Goal: Information Seeking & Learning: Check status

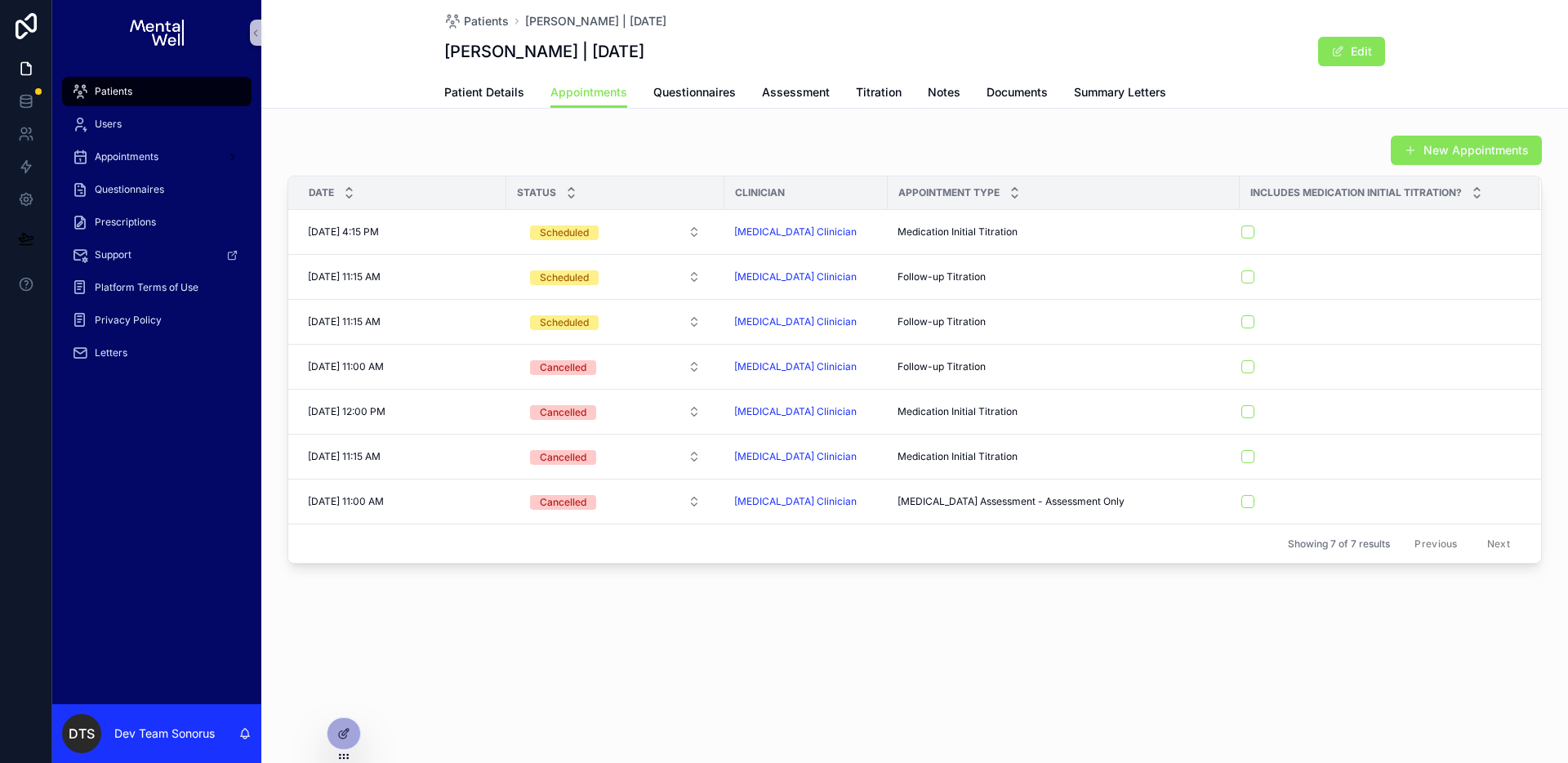
click at [134, 98] on div "Patients" at bounding box center [156, 92] width 169 height 27
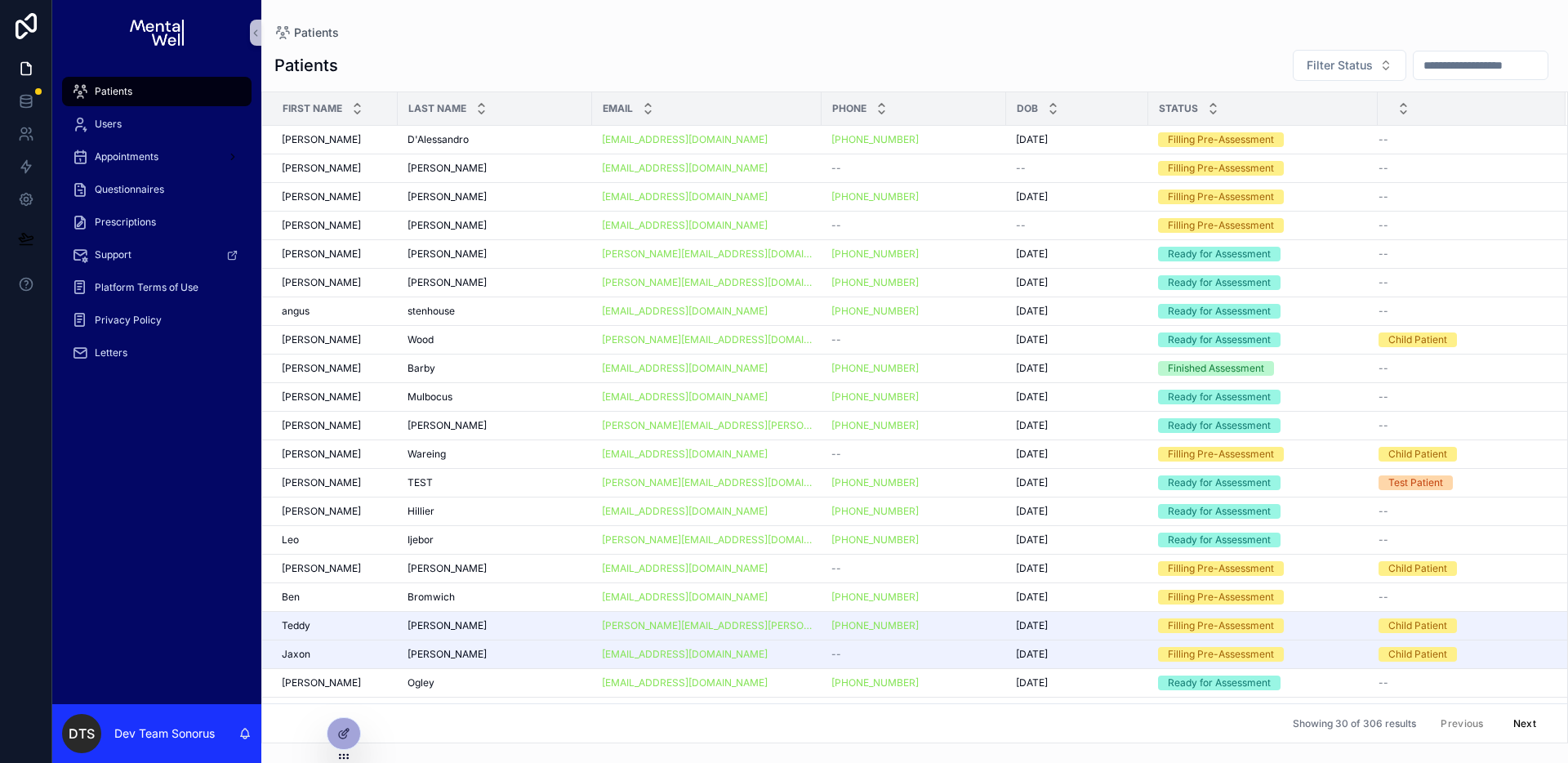
click at [1446, 67] on input "scrollable content" at bounding box center [1480, 65] width 134 height 23
paste input "**********"
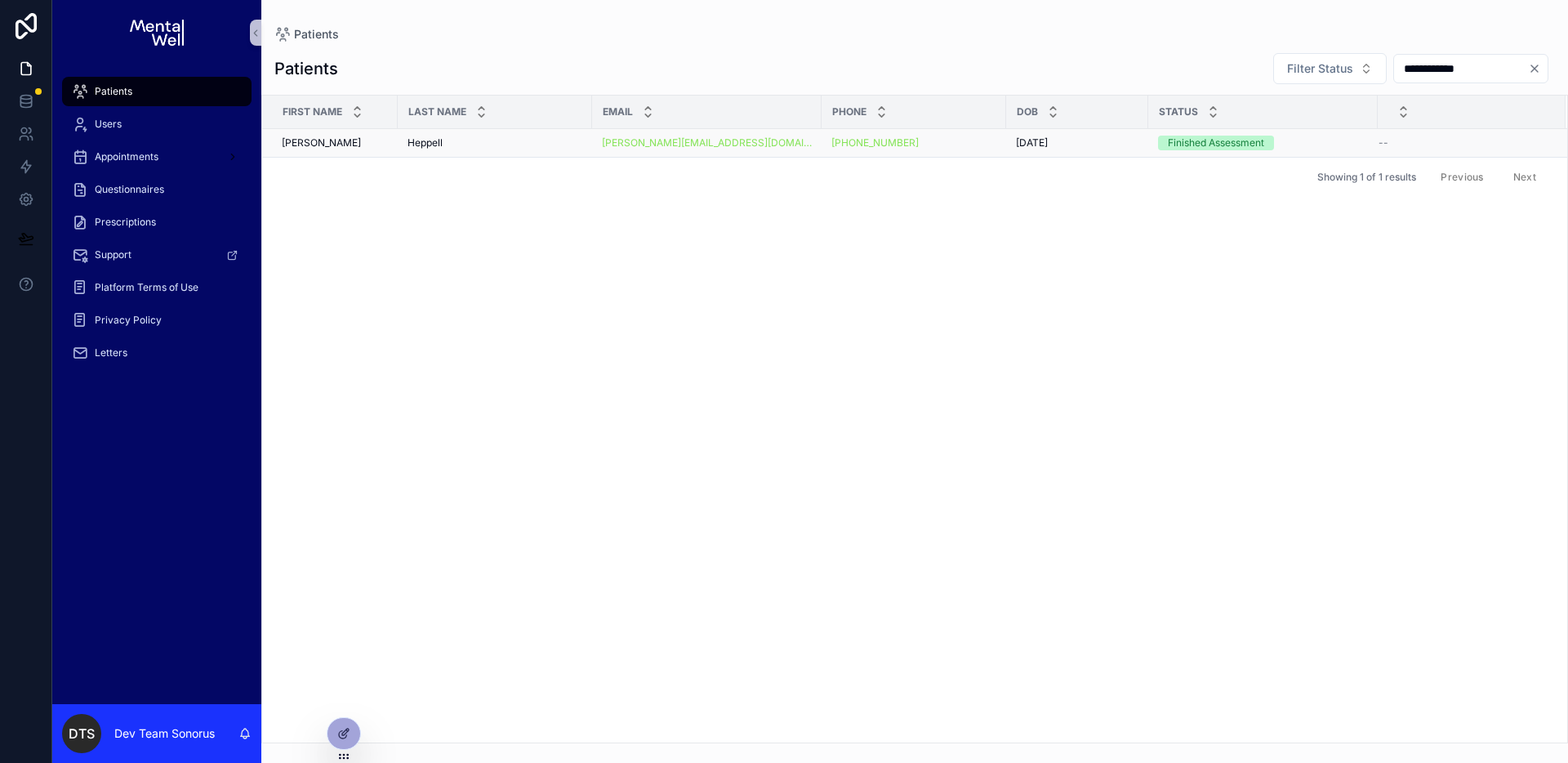
type input "**********"
click at [547, 137] on div "Heppell Heppell" at bounding box center [494, 143] width 175 height 13
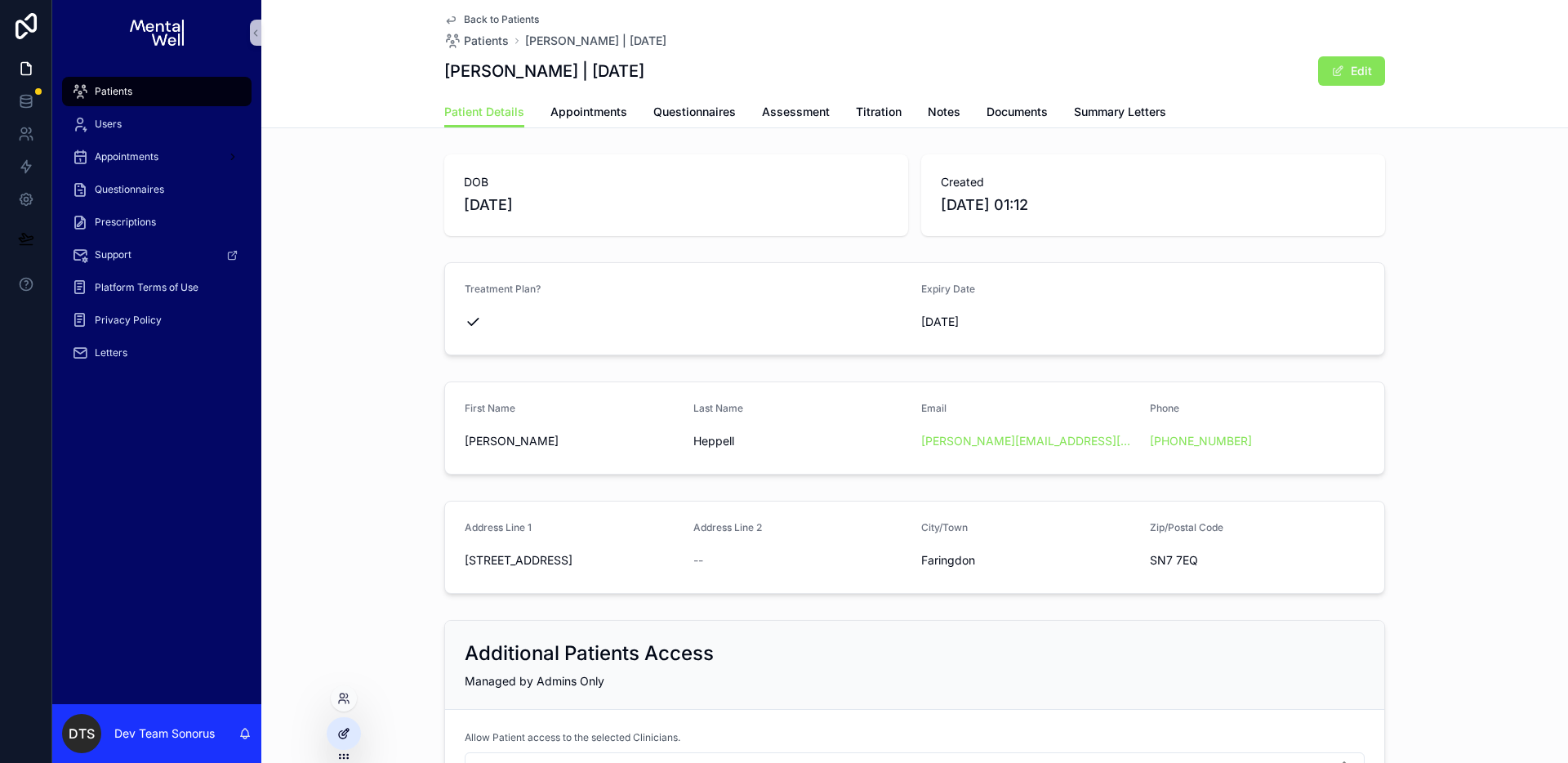
click at [335, 738] on div at bounding box center [344, 733] width 33 height 31
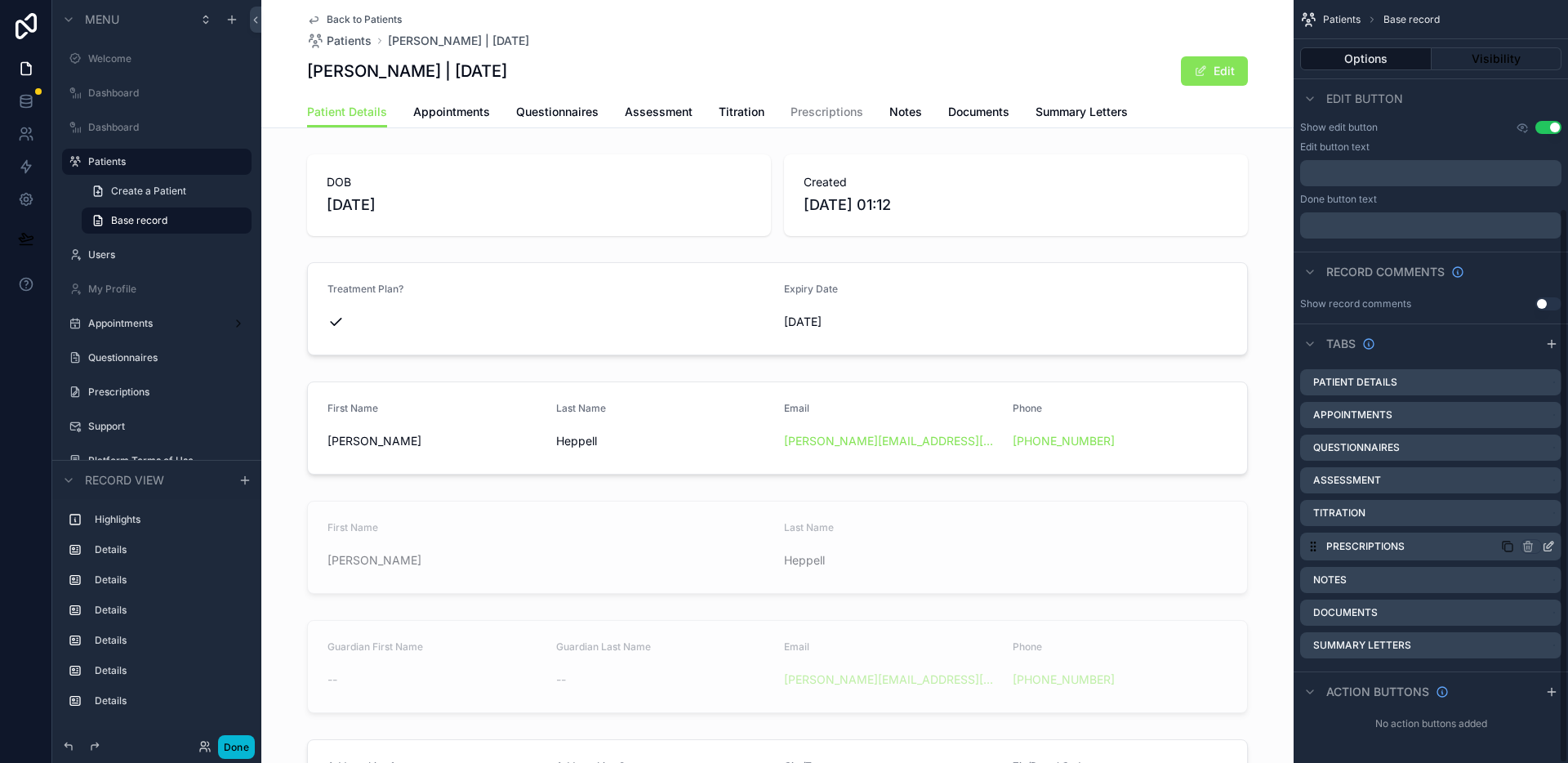
click at [1547, 544] on icon "scrollable content" at bounding box center [1548, 546] width 13 height 13
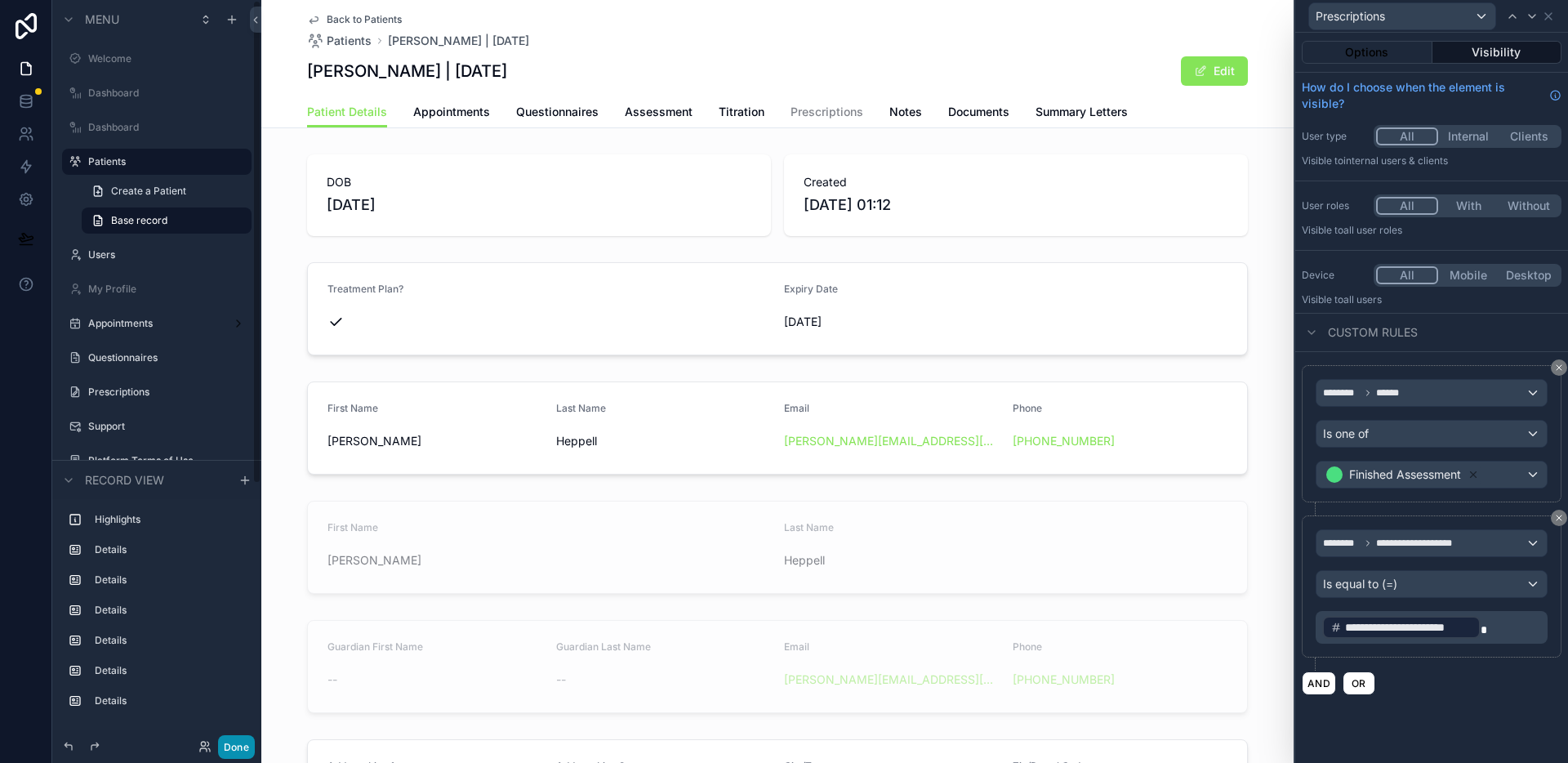
click at [244, 745] on button "Done" at bounding box center [236, 746] width 37 height 24
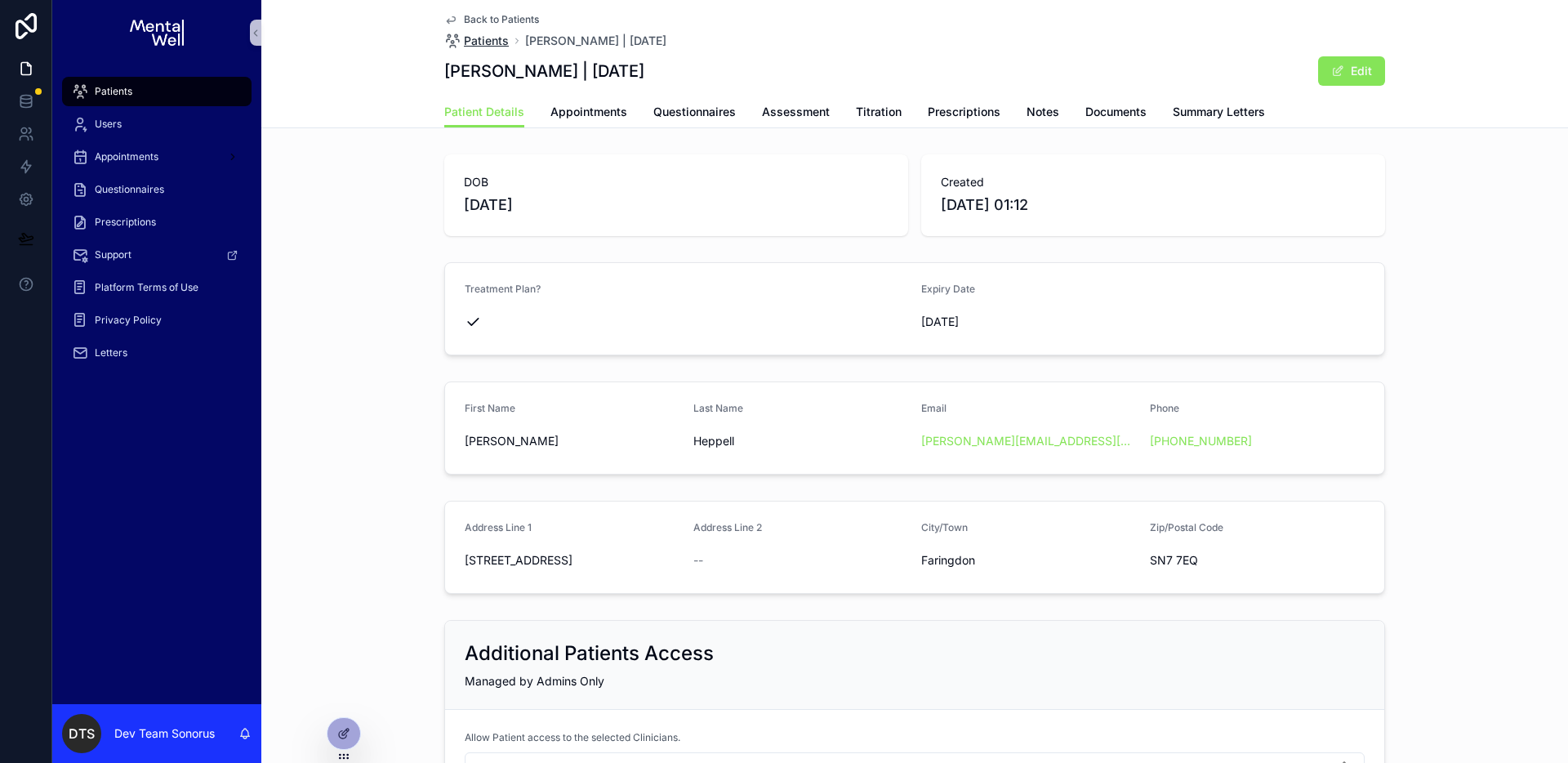
click at [477, 40] on span "Patients" at bounding box center [486, 41] width 45 height 16
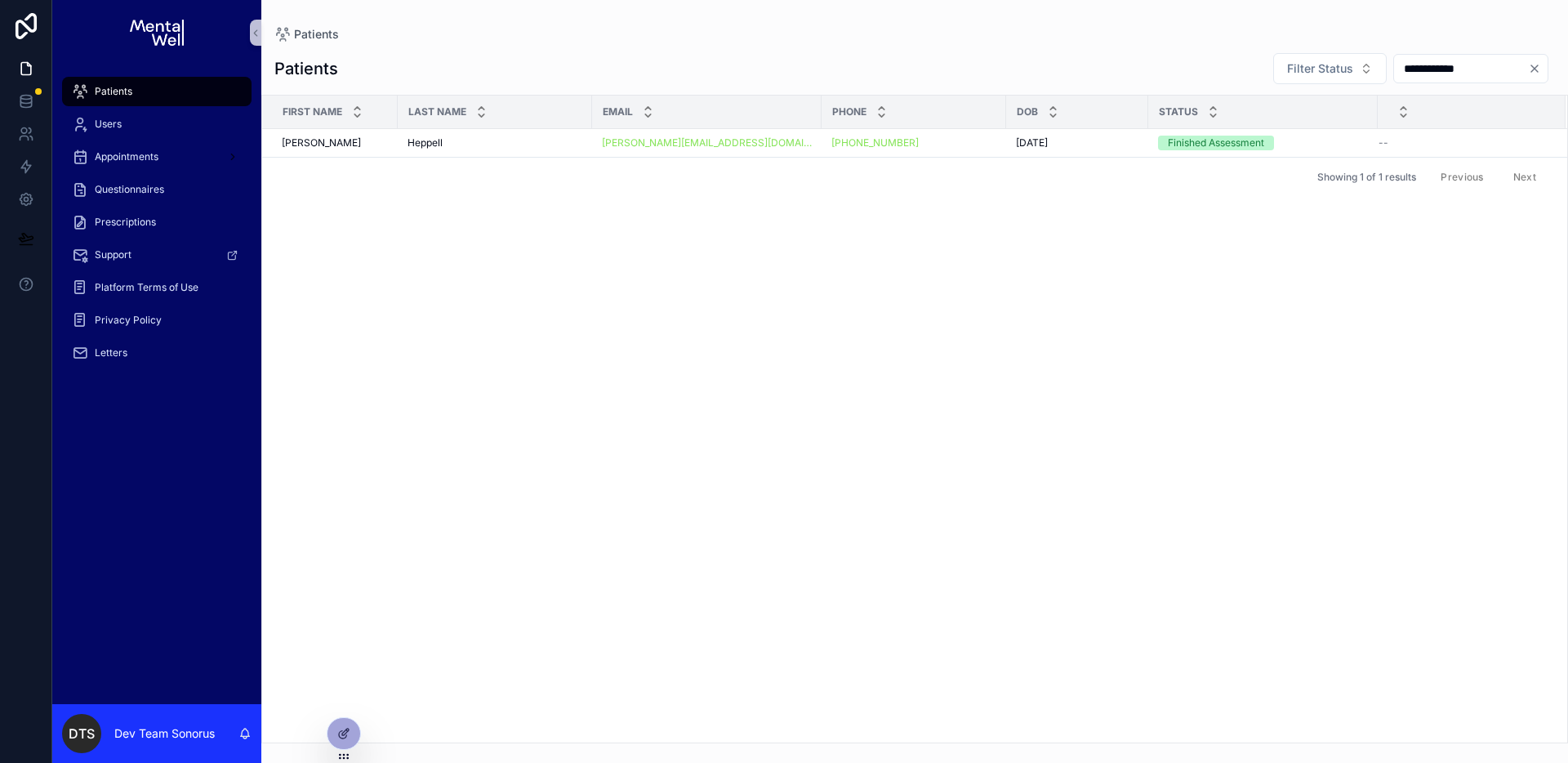
click at [1468, 70] on input "**********" at bounding box center [1460, 68] width 134 height 23
type input "********"
click at [522, 139] on div "[PERSON_NAME] [PERSON_NAME]" at bounding box center [494, 143] width 175 height 13
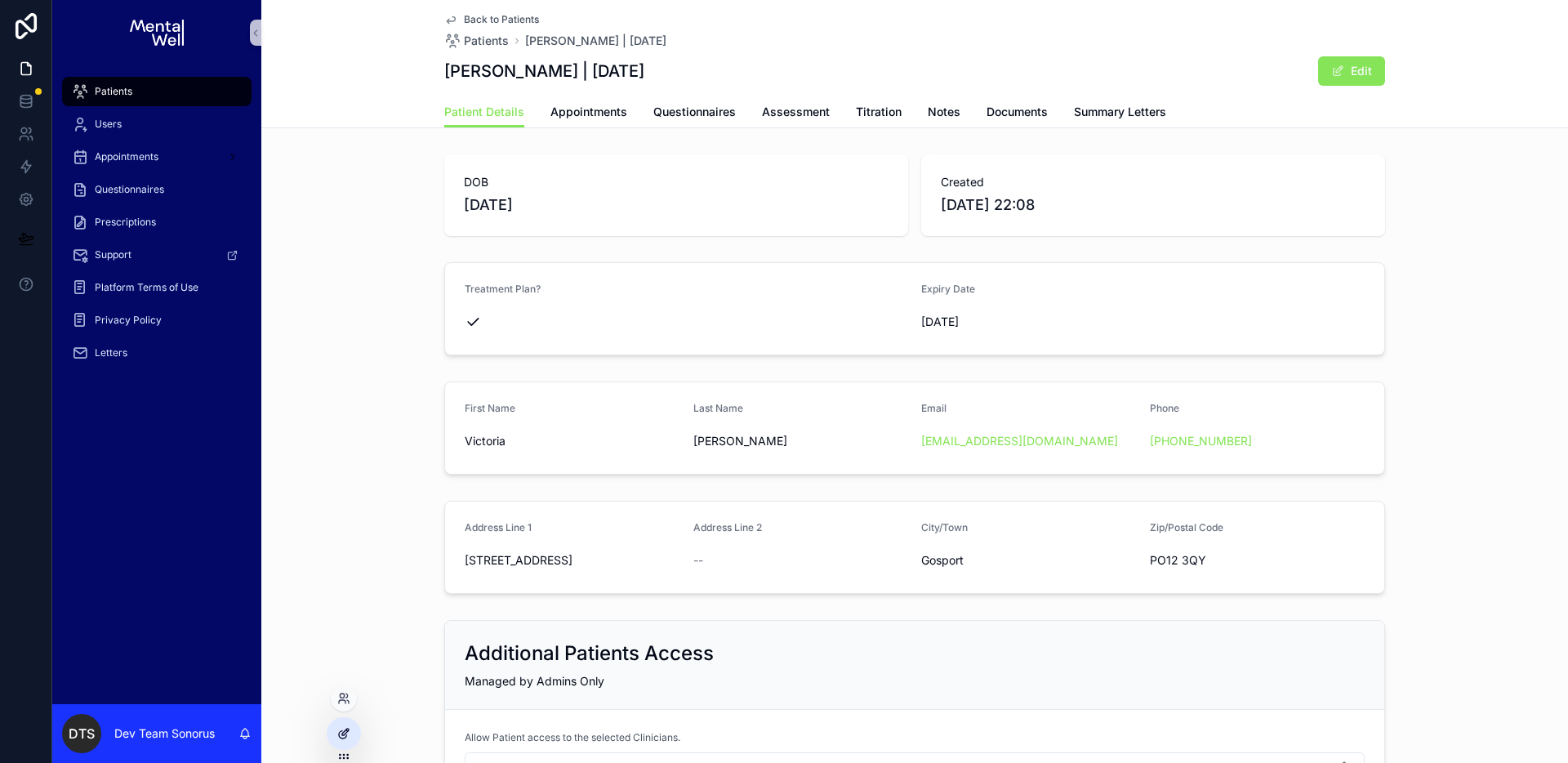
click at [340, 735] on icon at bounding box center [344, 734] width 13 height 13
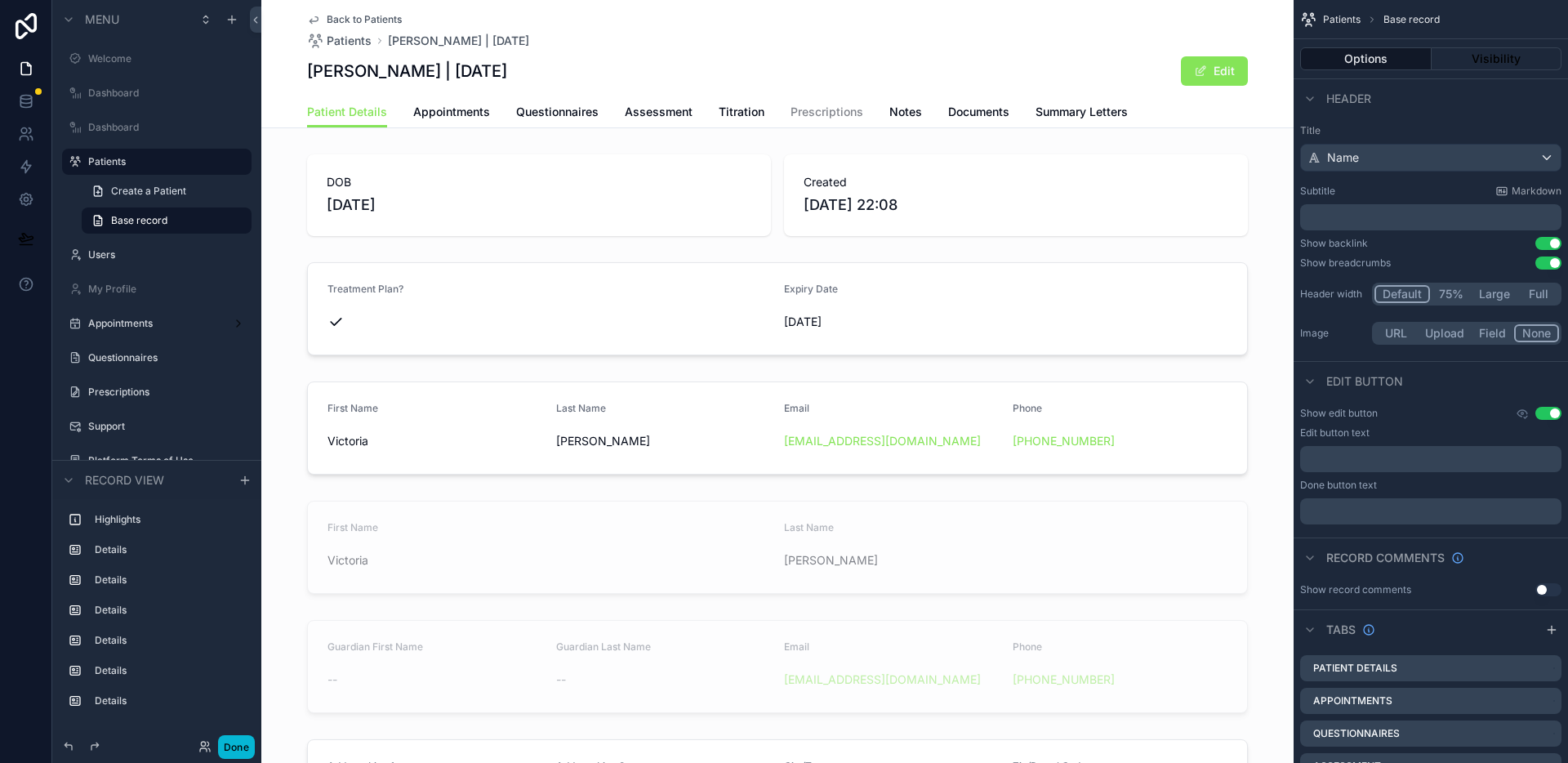
click at [785, 81] on div "[PERSON_NAME] | [DATE] Edit" at bounding box center [777, 71] width 941 height 31
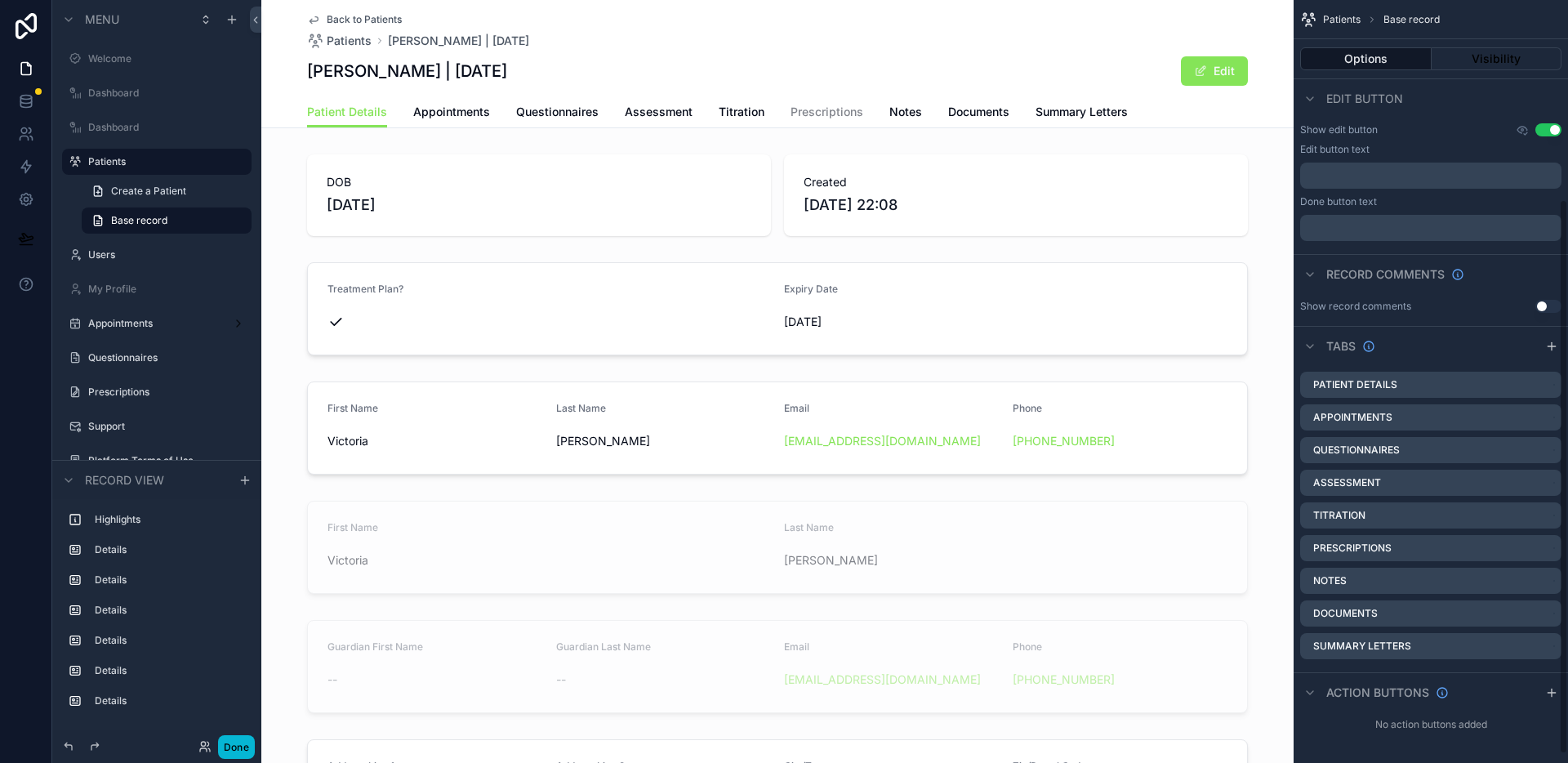
scroll to position [58, 0]
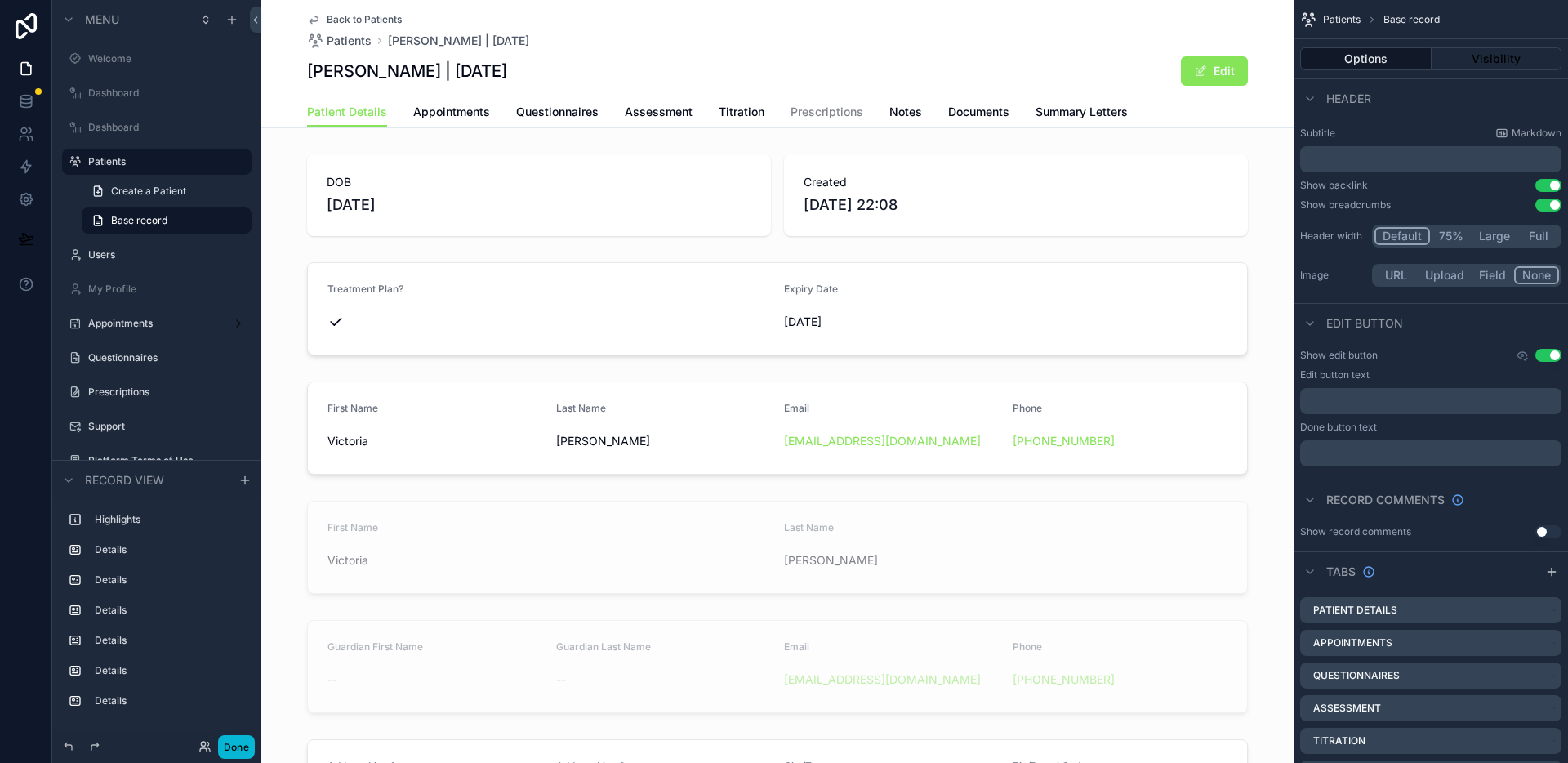
click at [908, 77] on div "[PERSON_NAME] | [DATE] Edit" at bounding box center [777, 71] width 941 height 31
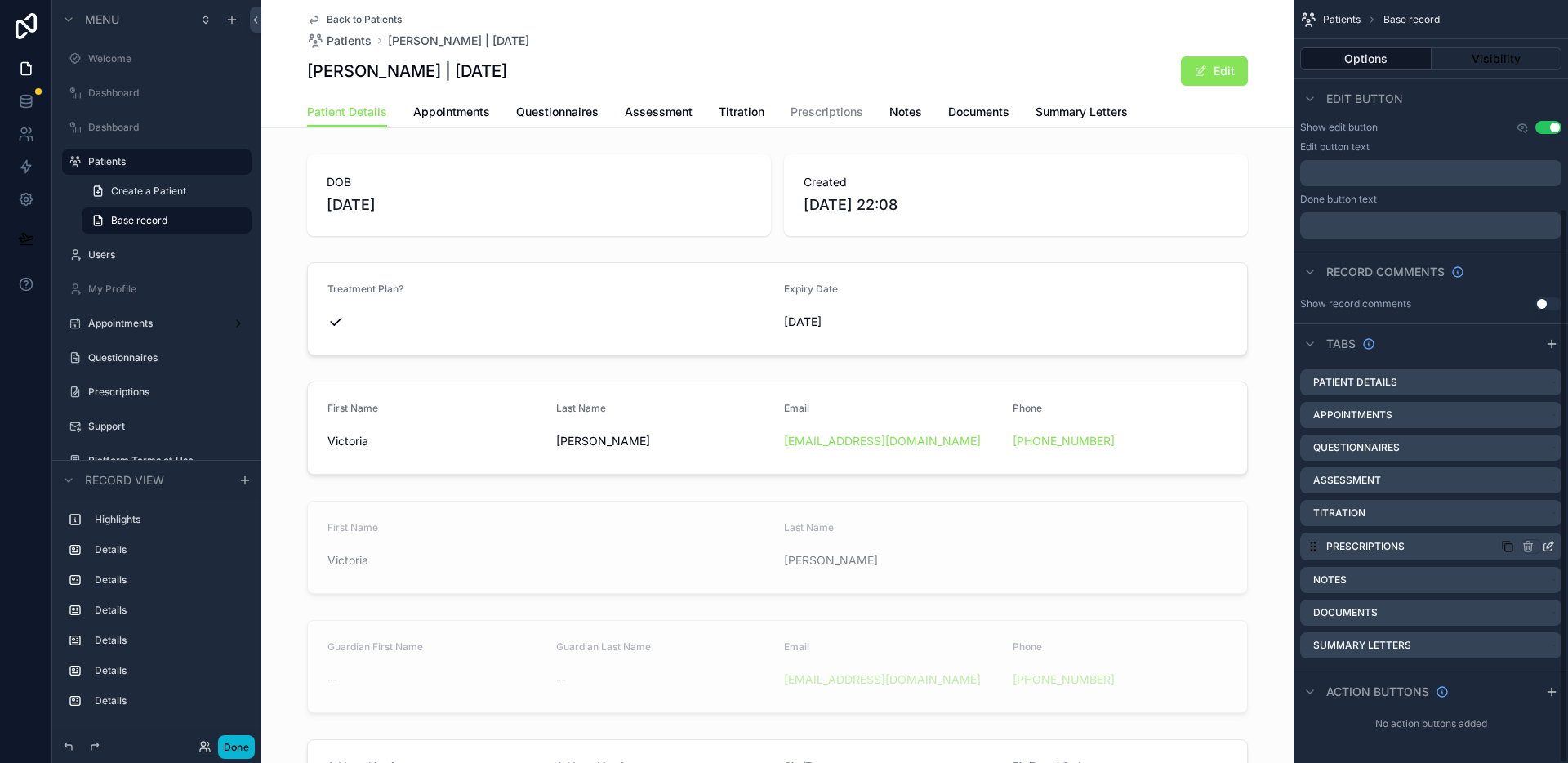
click at [1547, 547] on icon "scrollable content" at bounding box center [1550, 544] width 7 height 7
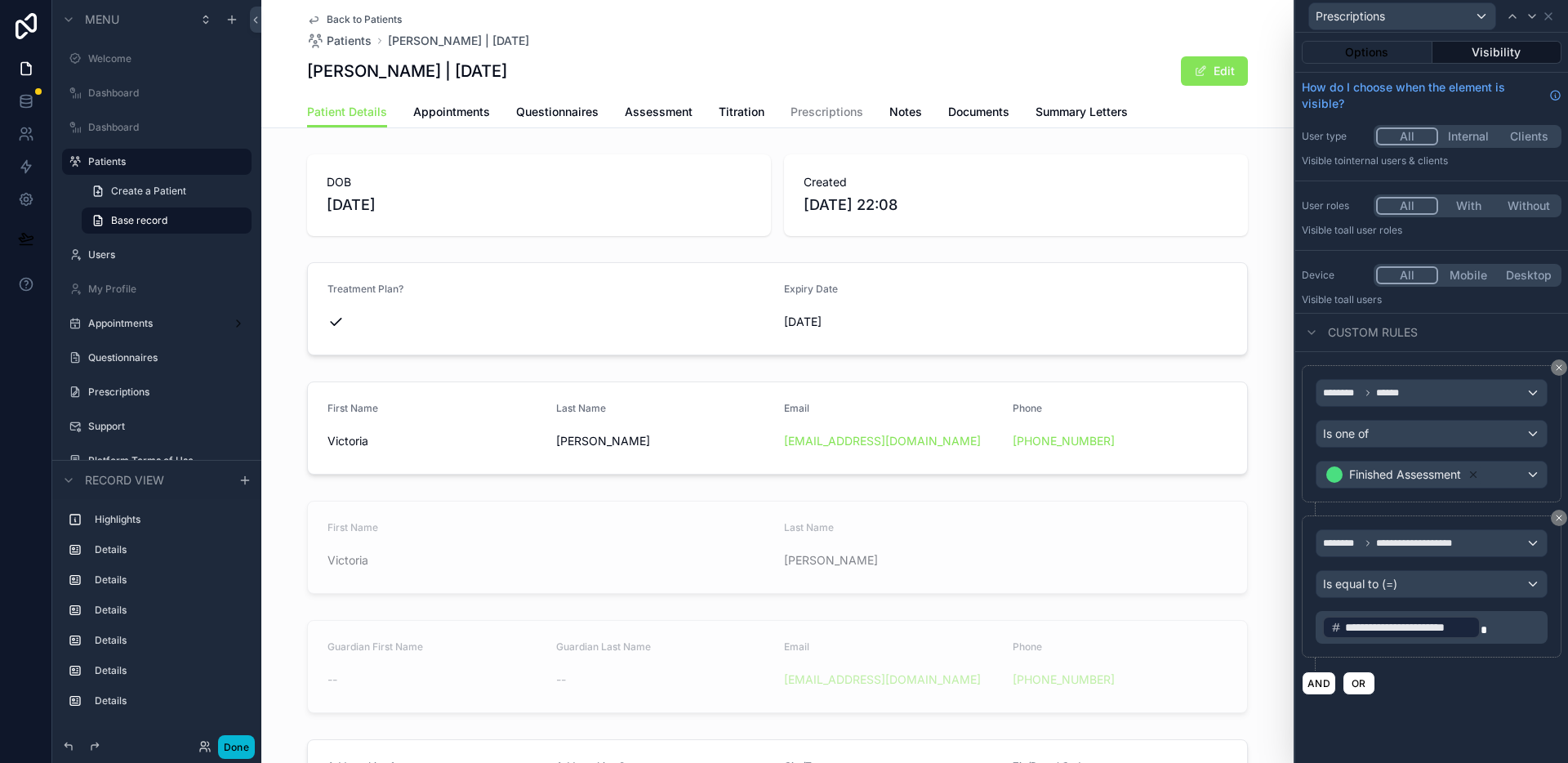
click at [352, 17] on span "Back to Patients" at bounding box center [364, 20] width 75 height 13
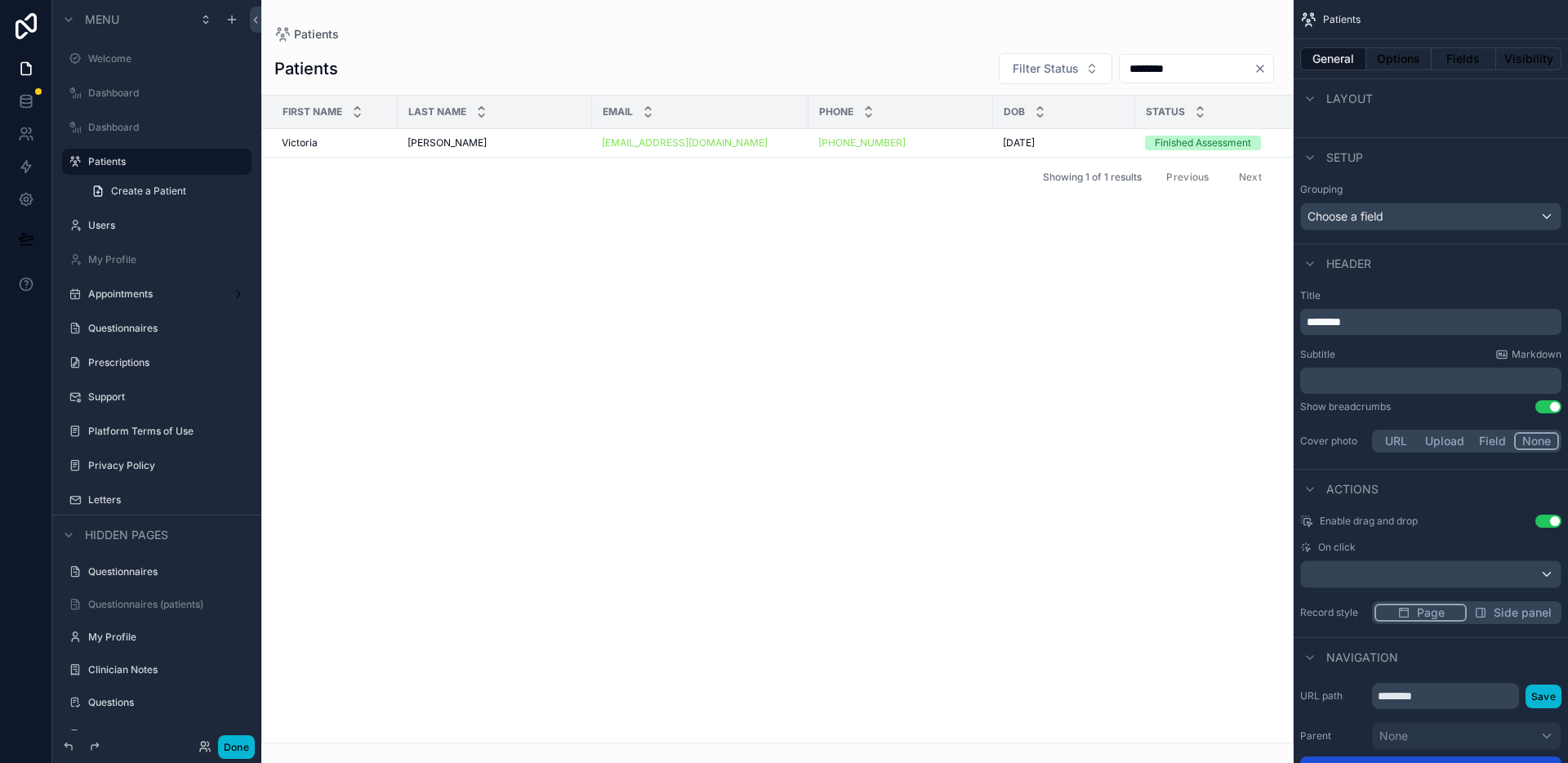
click at [1160, 68] on input "********" at bounding box center [1185, 68] width 134 height 23
paste input "****"
type input "**********"
click at [487, 141] on div "Heppell Heppell" at bounding box center [494, 143] width 175 height 13
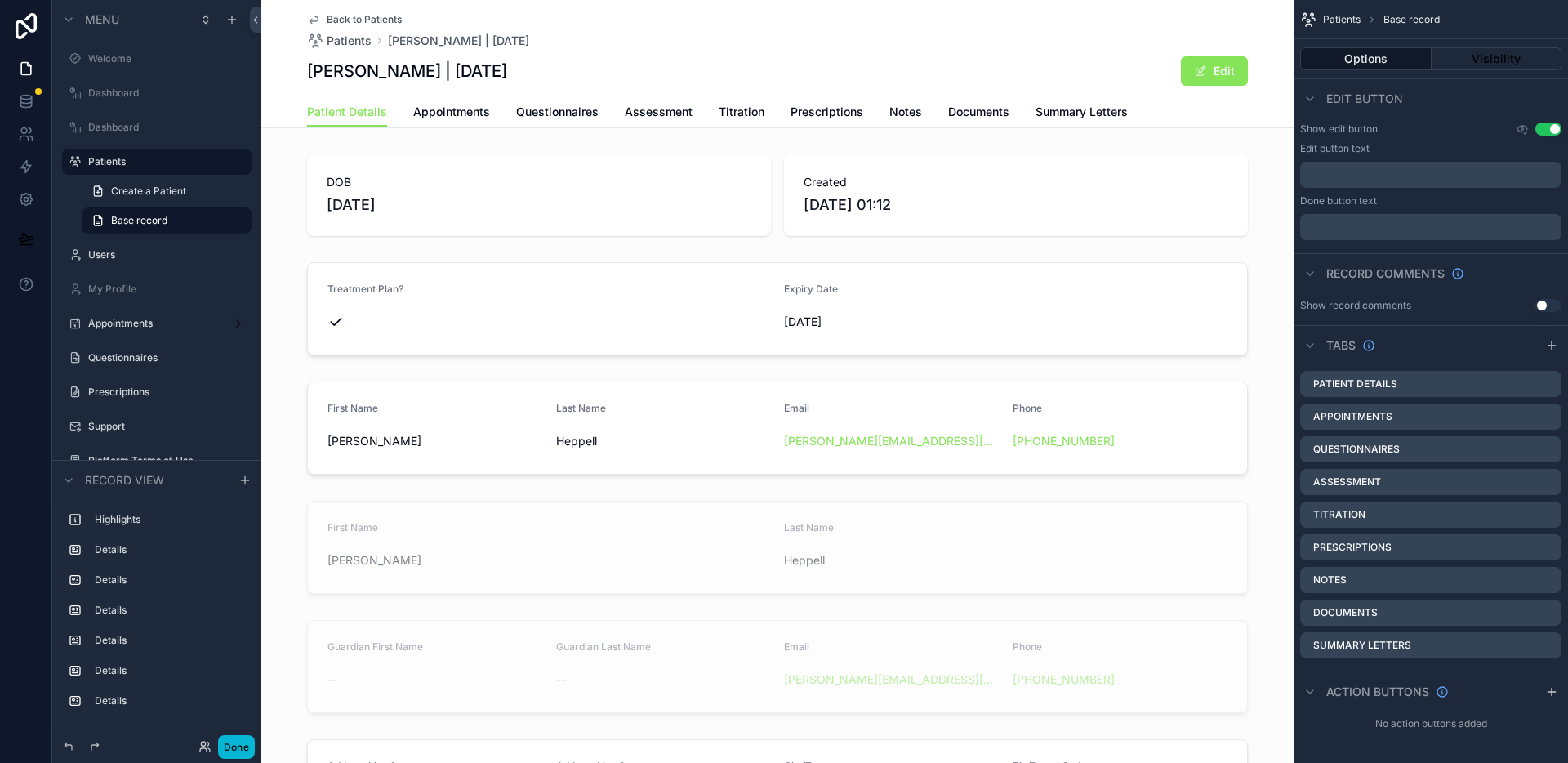
click at [829, 57] on div "[PERSON_NAME] | [DATE] Edit" at bounding box center [777, 71] width 941 height 31
click at [789, 90] on div "Back to Patients Patients [PERSON_NAME] | [DATE] [PERSON_NAME] | [DATE] Edit" at bounding box center [777, 48] width 941 height 97
click at [1039, 69] on div "[PERSON_NAME] | [DATE] Edit" at bounding box center [777, 71] width 941 height 31
click at [1548, 549] on icon "scrollable content" at bounding box center [1550, 546] width 7 height 7
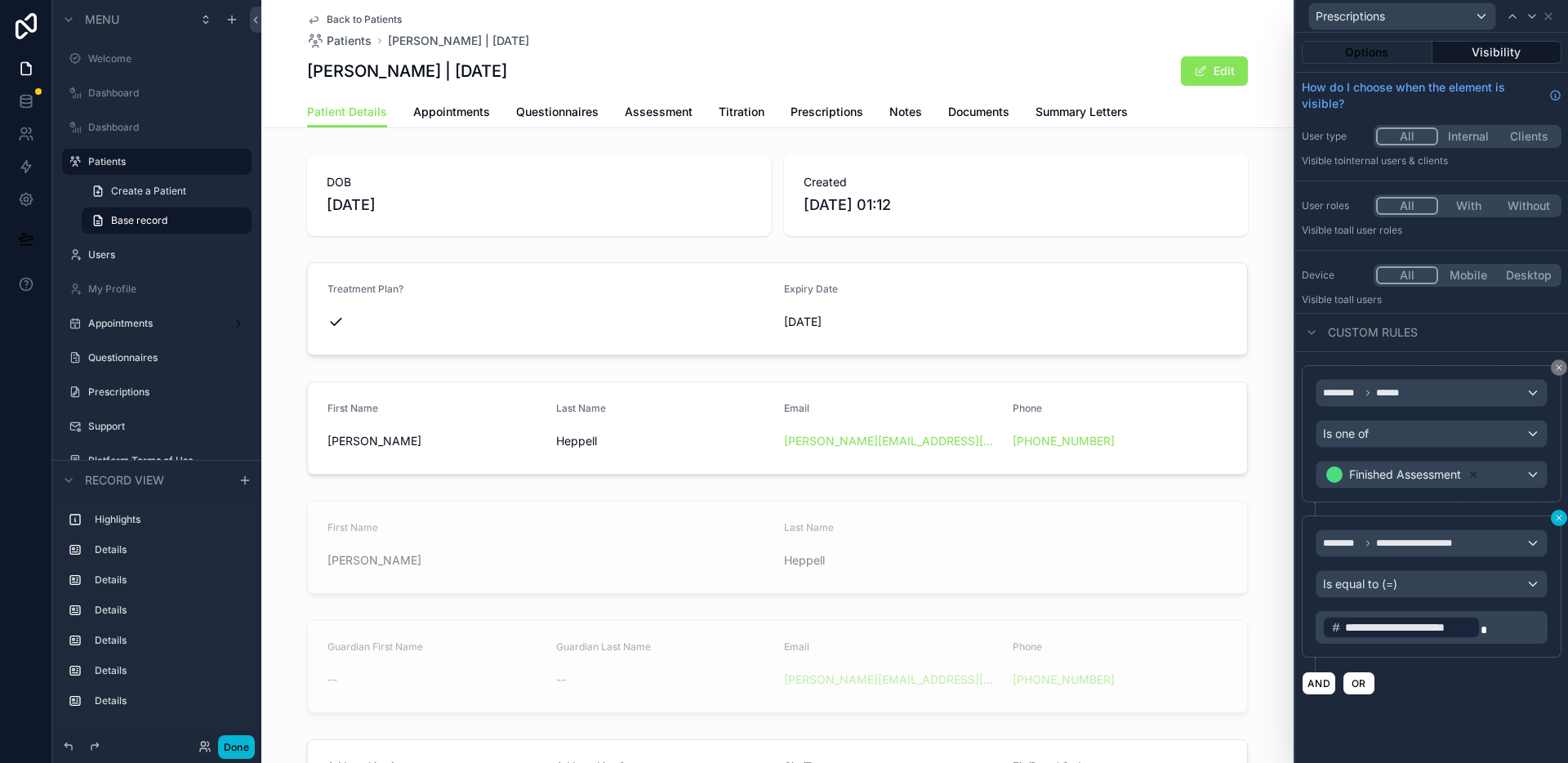
click at [1559, 516] on icon at bounding box center [1559, 517] width 5 height 5
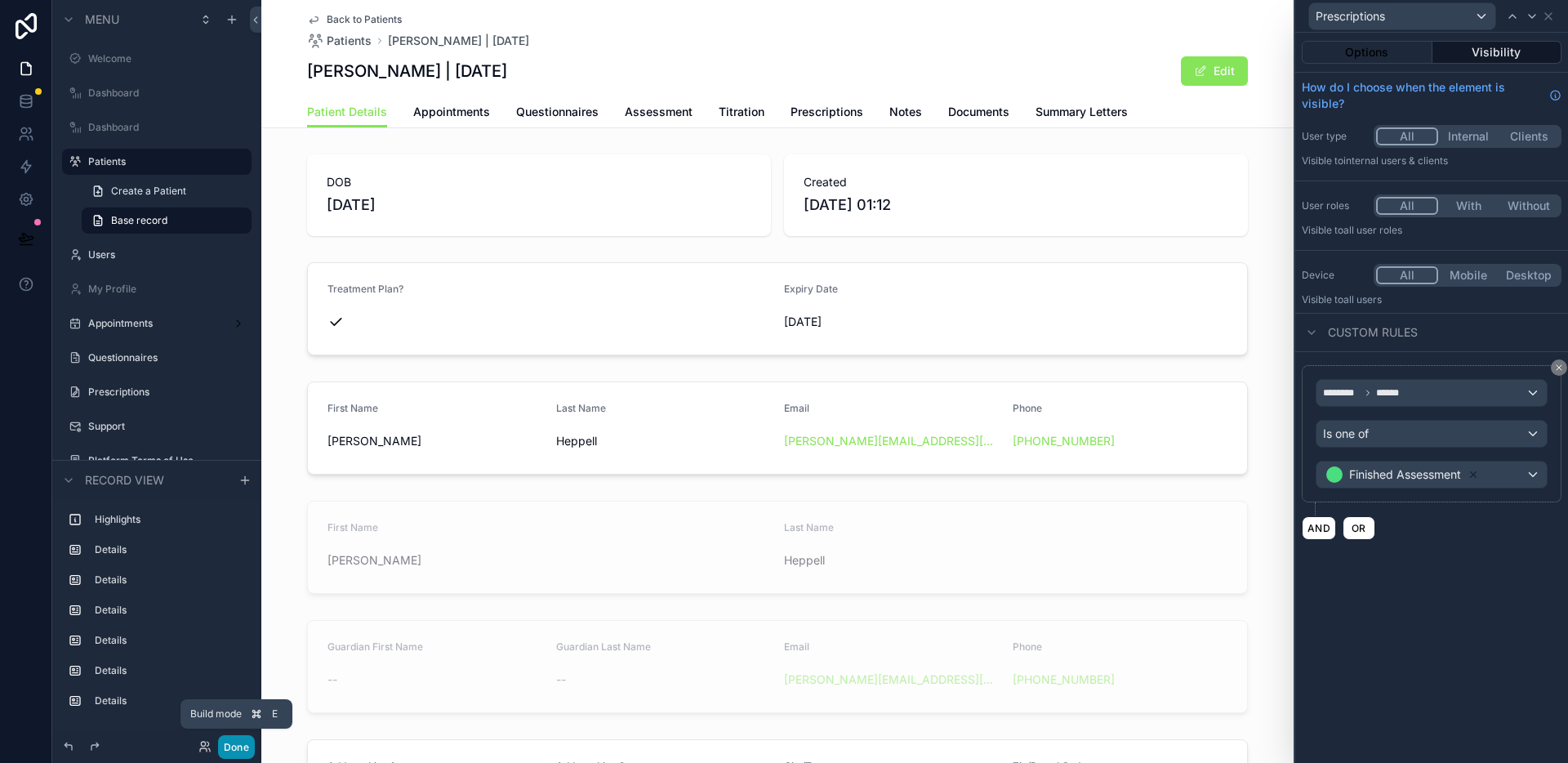
click at [248, 744] on button "Done" at bounding box center [236, 746] width 37 height 24
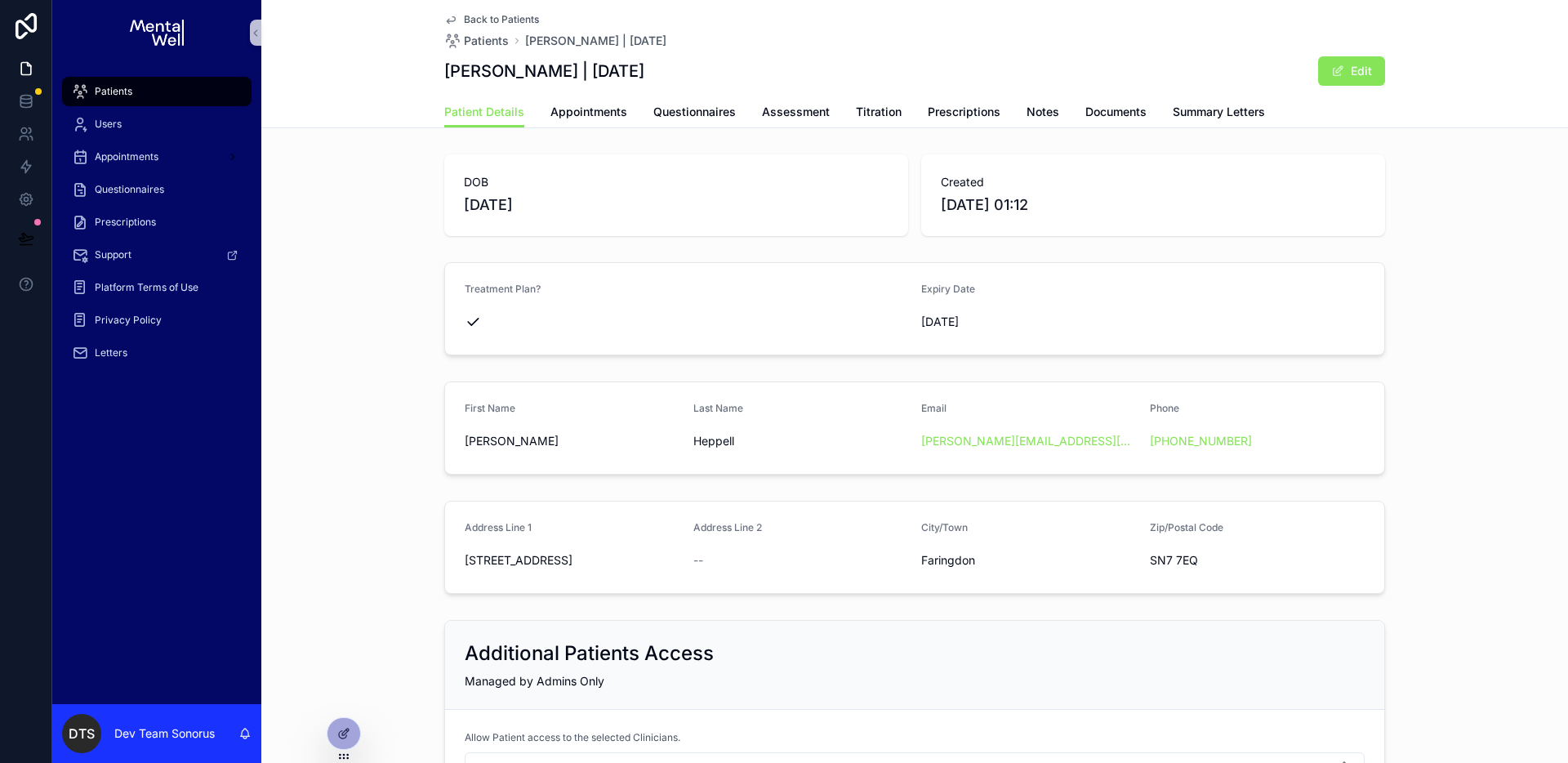
click at [475, 22] on span "Back to Patients" at bounding box center [501, 20] width 75 height 13
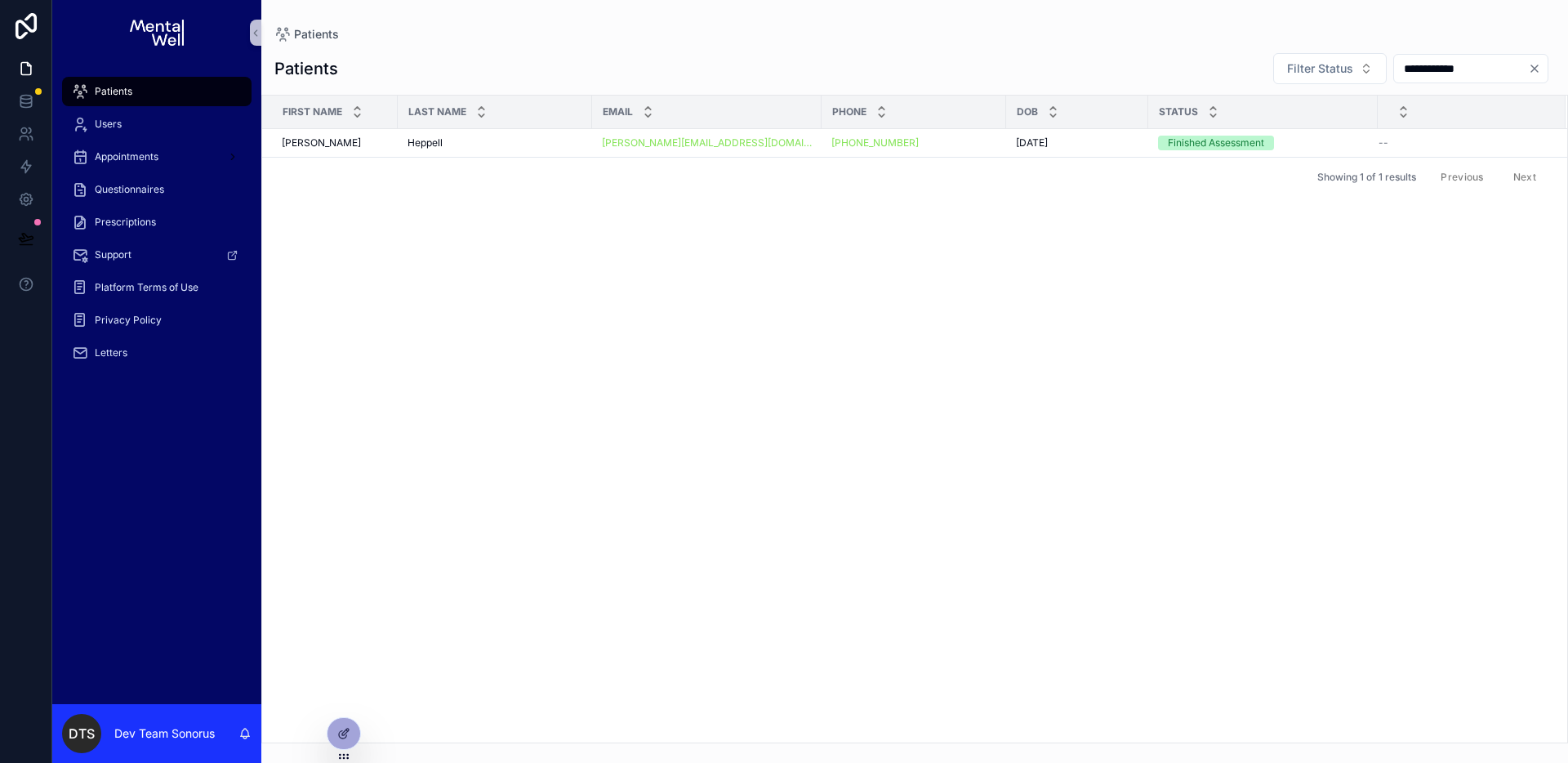
click at [1526, 67] on input "**********" at bounding box center [1460, 68] width 134 height 23
click at [1310, 80] on button "Filter Status" at bounding box center [1330, 68] width 114 height 31
click at [1306, 128] on div "Finished Assessment" at bounding box center [1309, 135] width 196 height 27
click at [1534, 68] on icon "Clear" at bounding box center [1534, 68] width 7 height 7
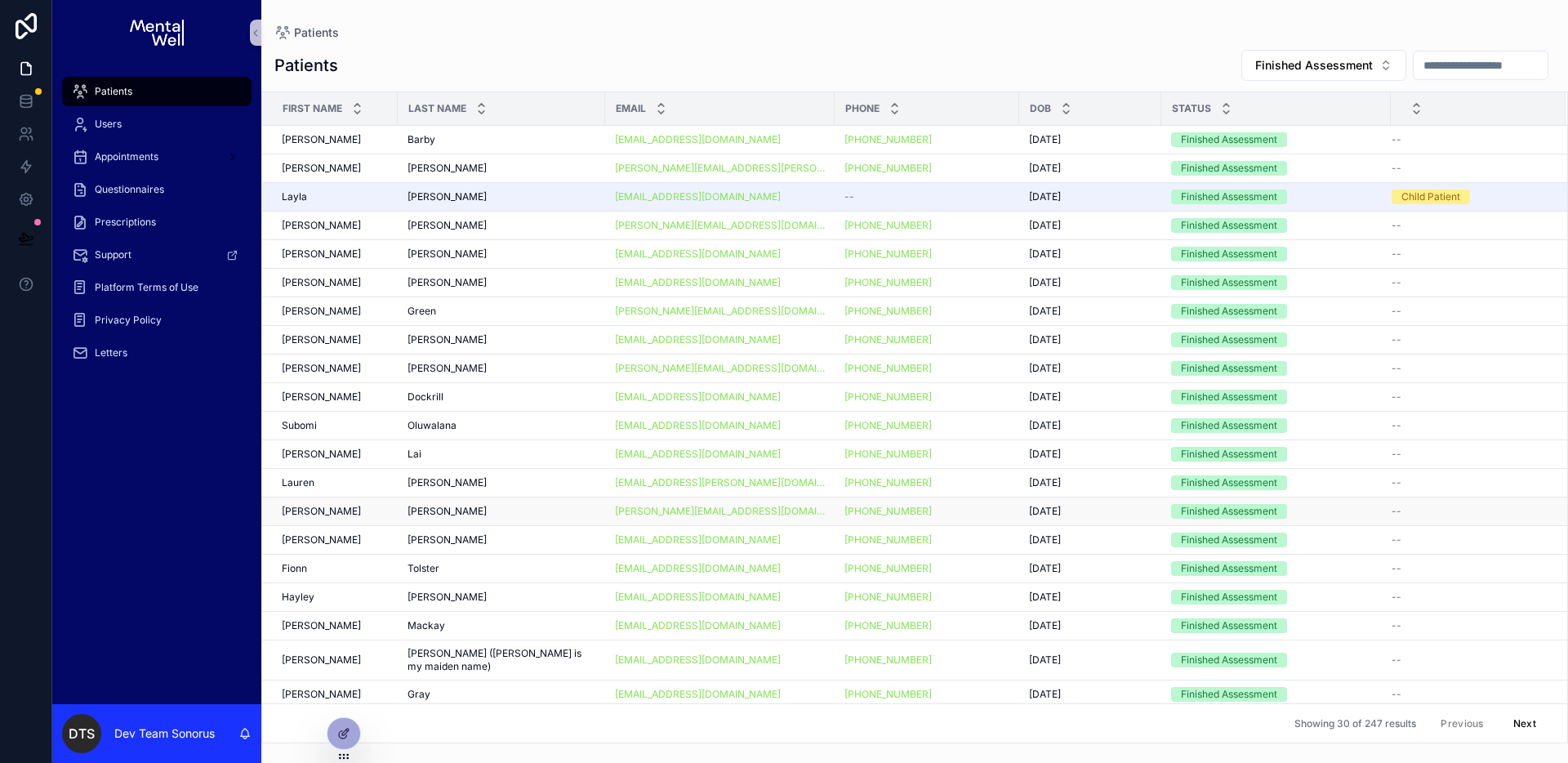
scroll to position [279, 0]
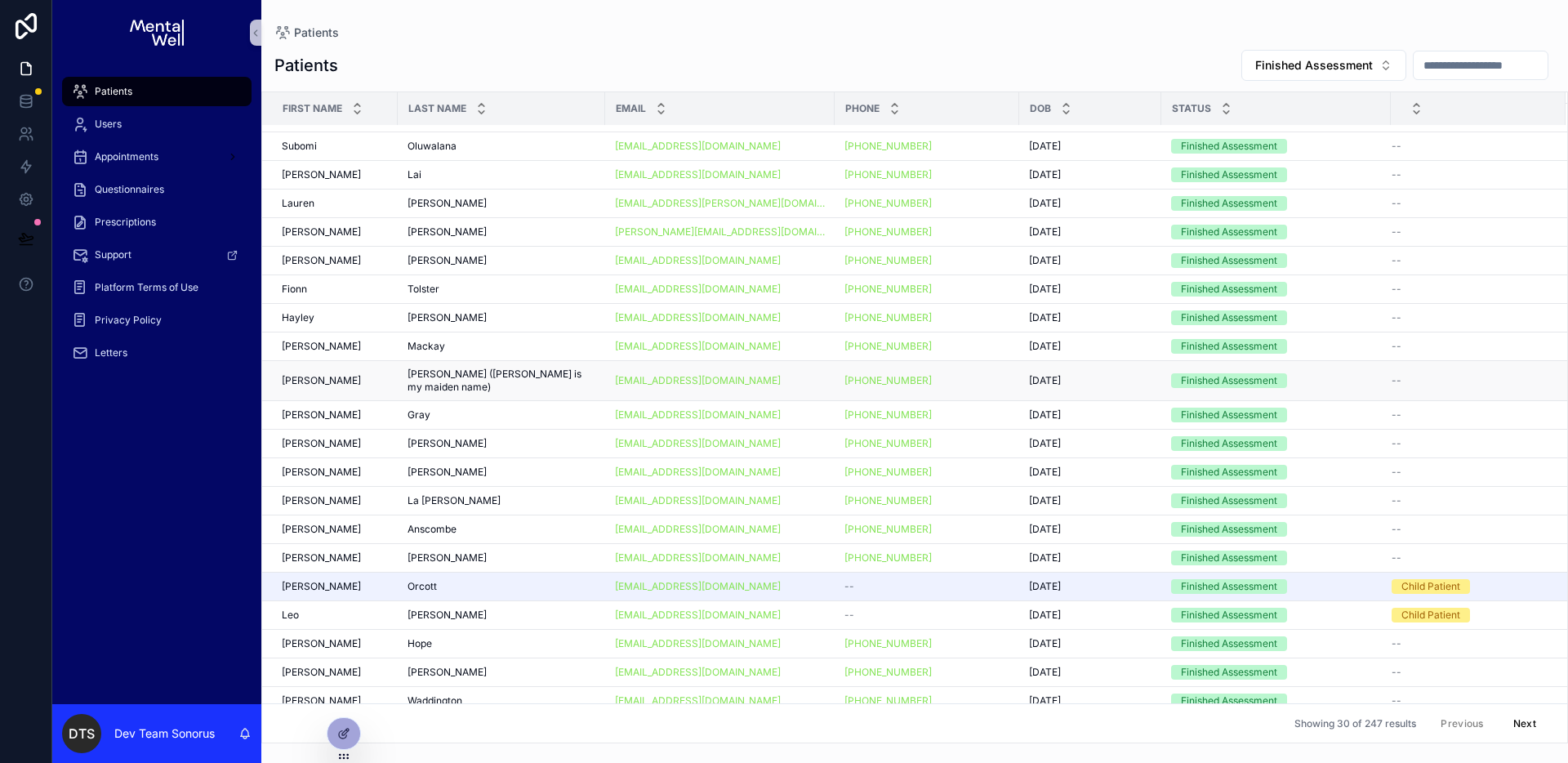
click at [1080, 374] on div "[DATE] [DATE]" at bounding box center [1090, 381] width 122 height 13
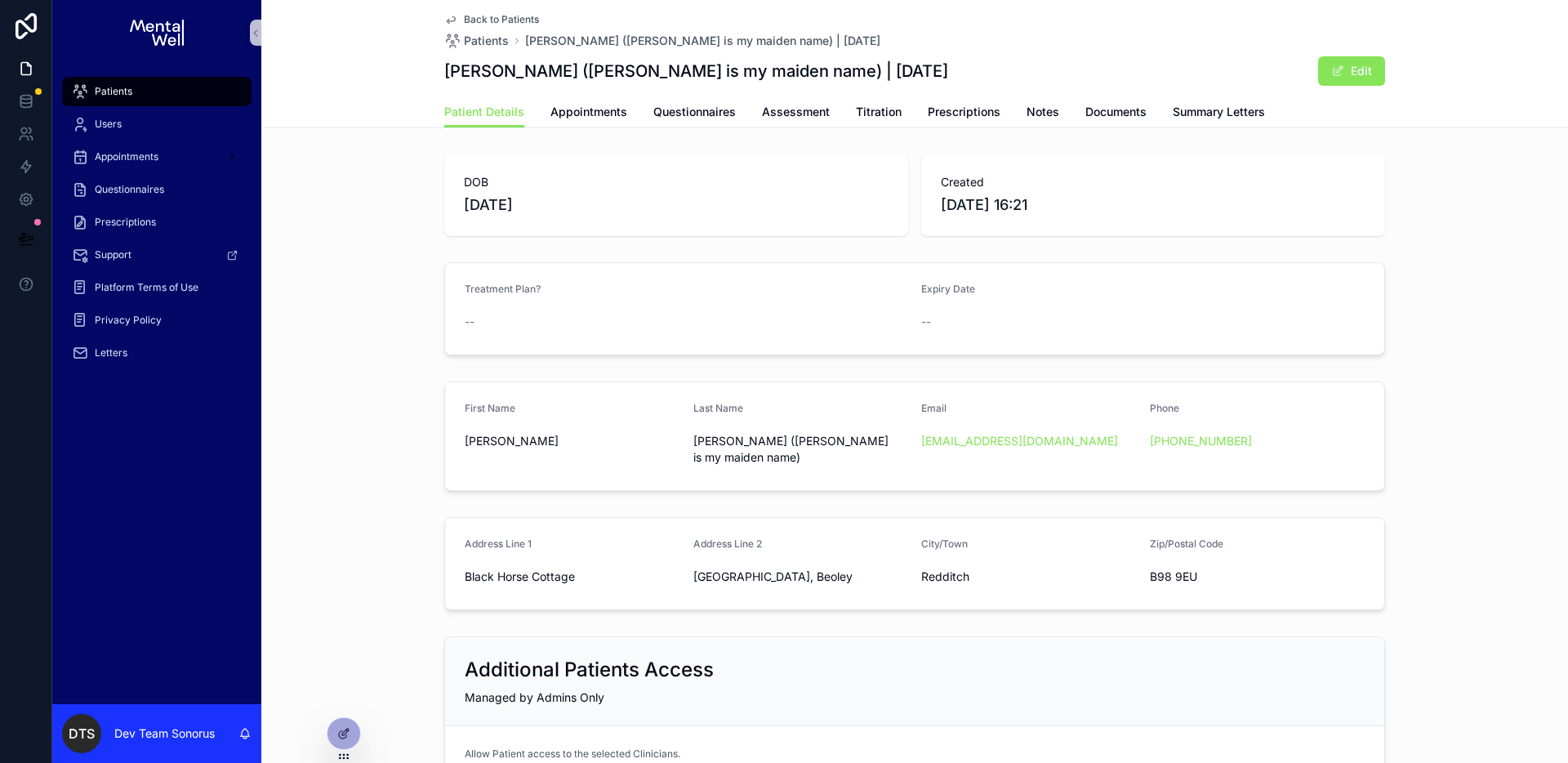
click at [488, 15] on span "Back to Patients" at bounding box center [501, 20] width 75 height 13
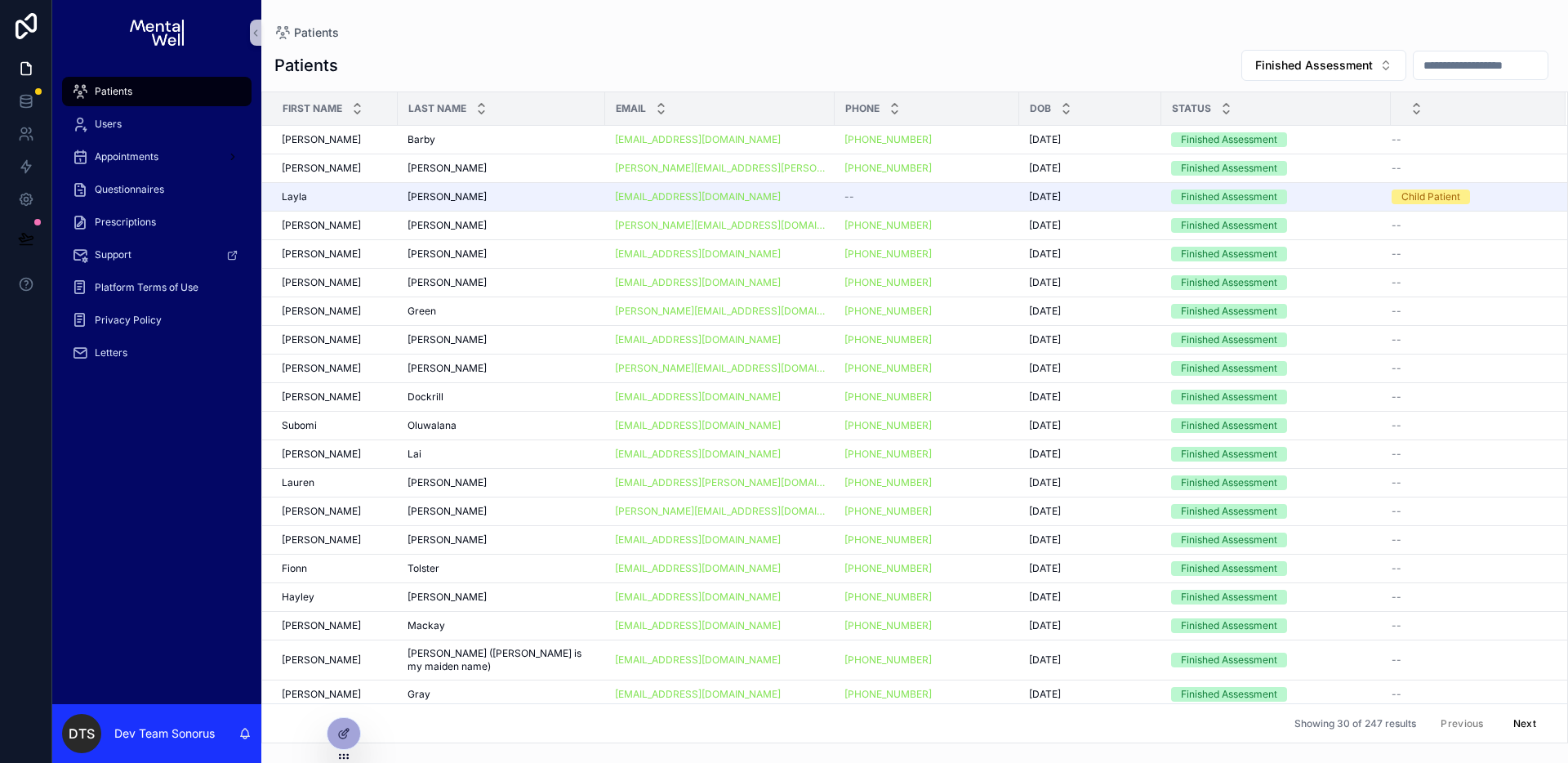
scroll to position [279, 0]
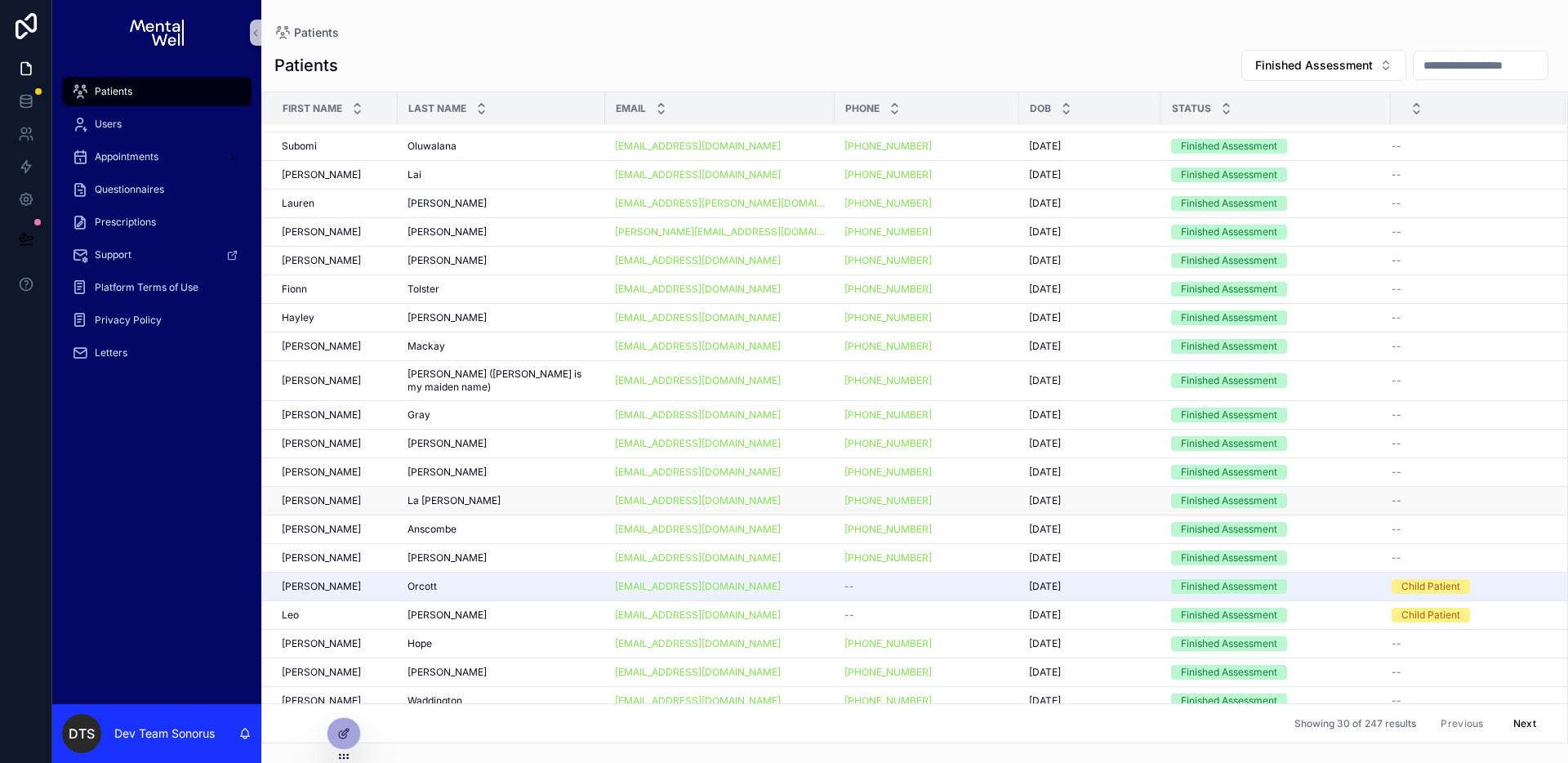
click at [971, 494] on div "[PHONE_NUMBER]" at bounding box center [927, 501] width 165 height 13
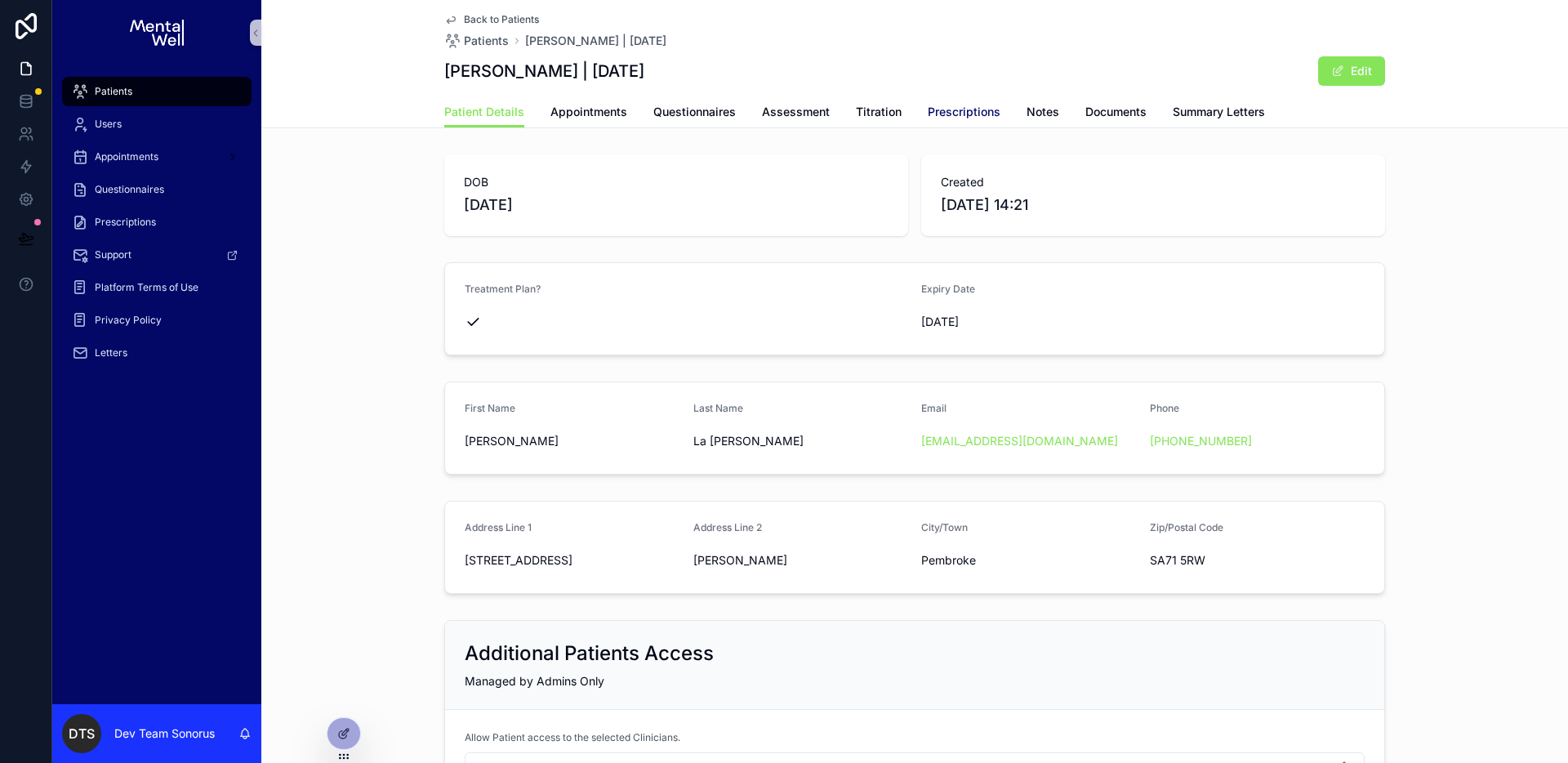
click at [951, 104] on span "Prescriptions" at bounding box center [964, 112] width 73 height 16
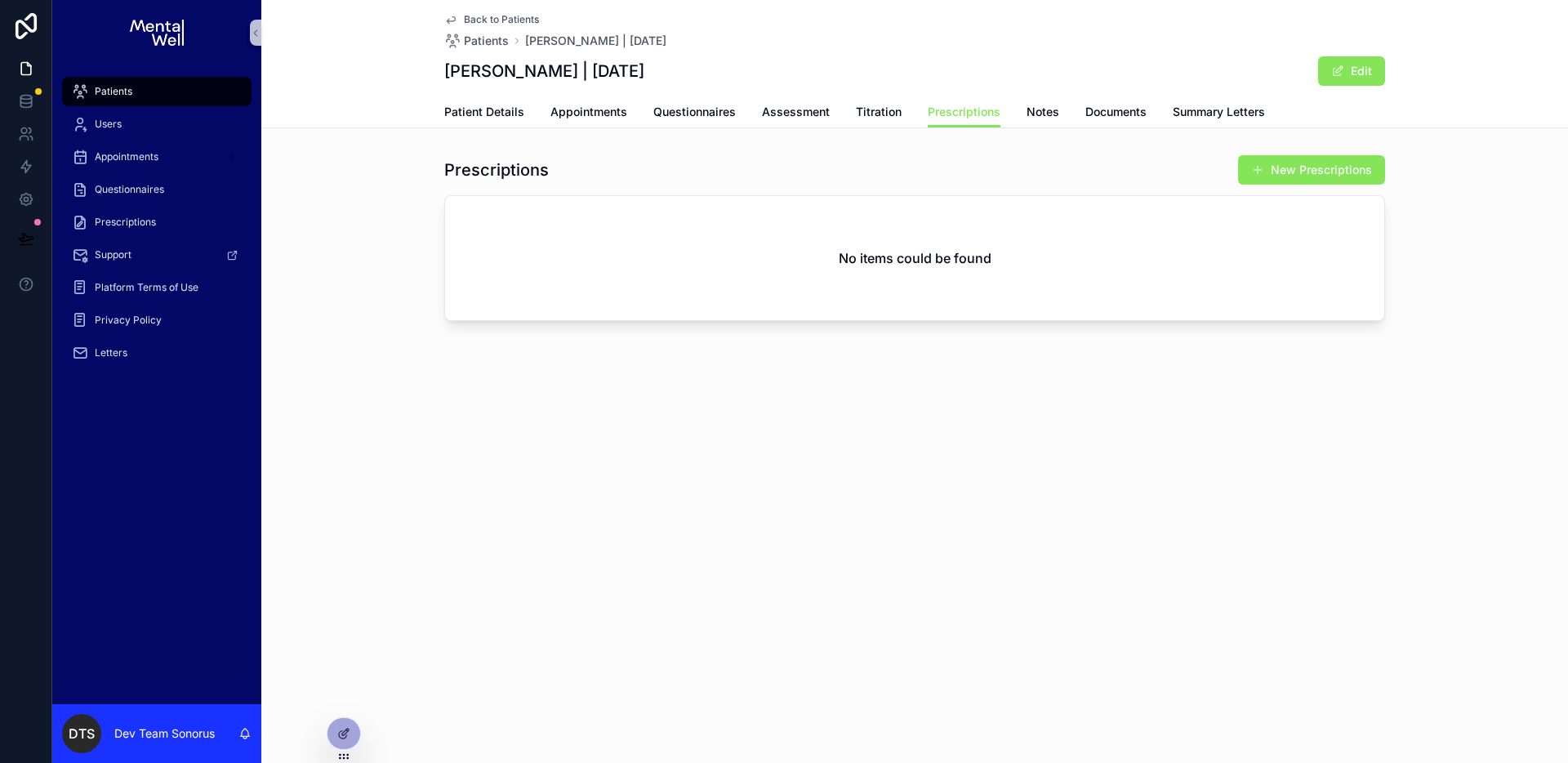
click at [510, 19] on span "Back to Patients" at bounding box center [501, 20] width 75 height 13
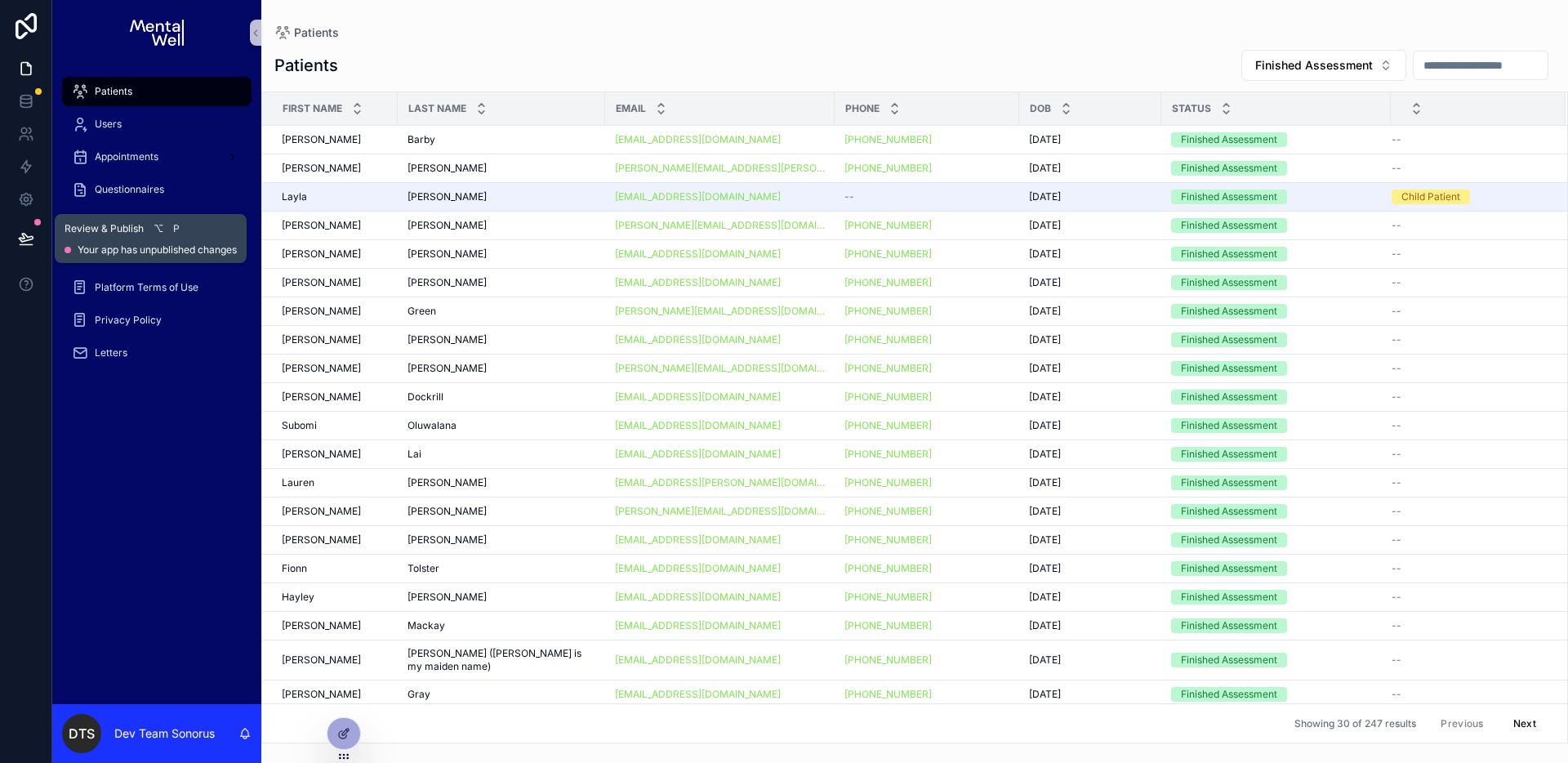
click at [33, 240] on button at bounding box center [27, 239] width 36 height 45
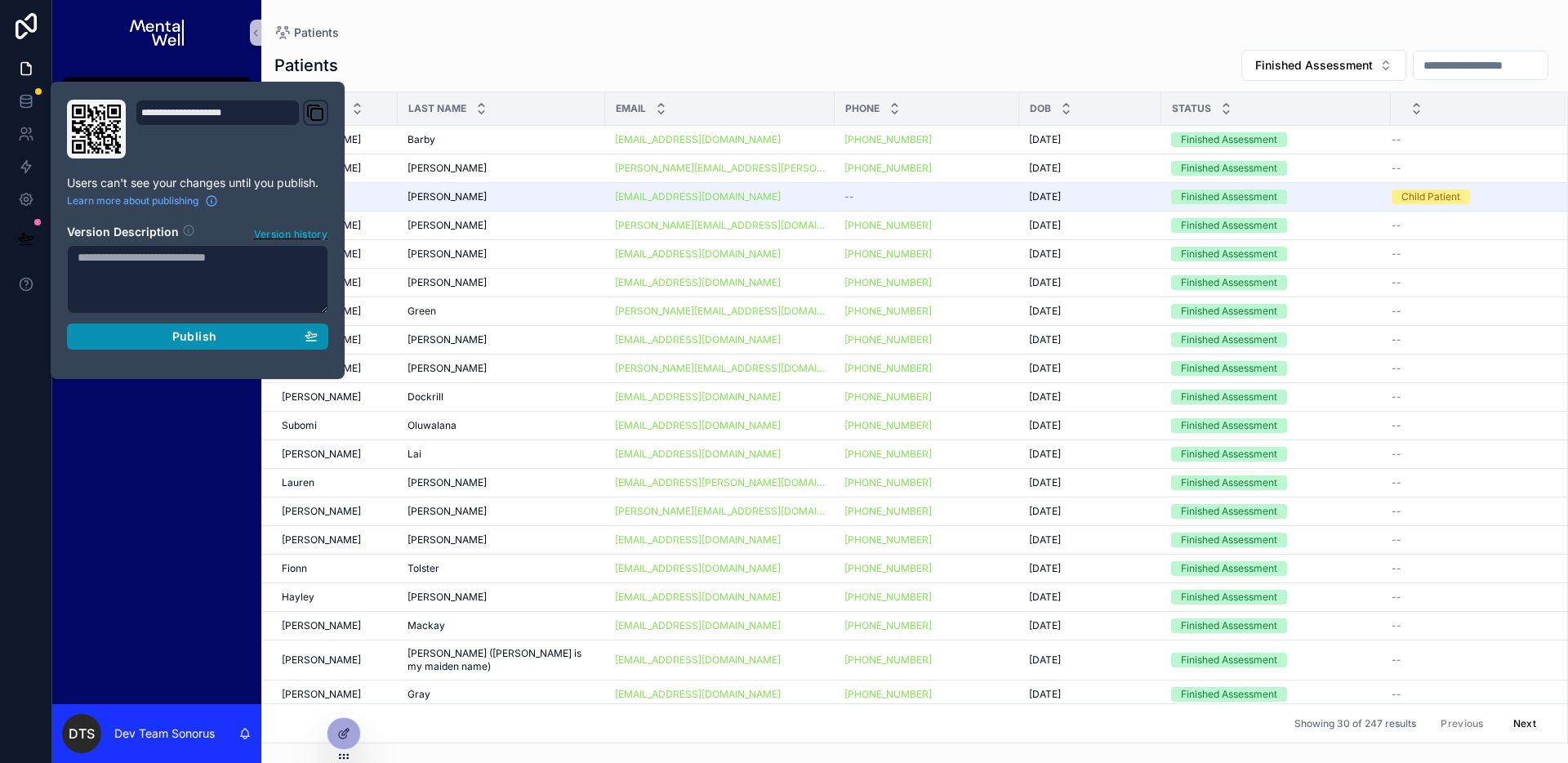
click at [173, 332] on span "Publish" at bounding box center [194, 337] width 45 height 15
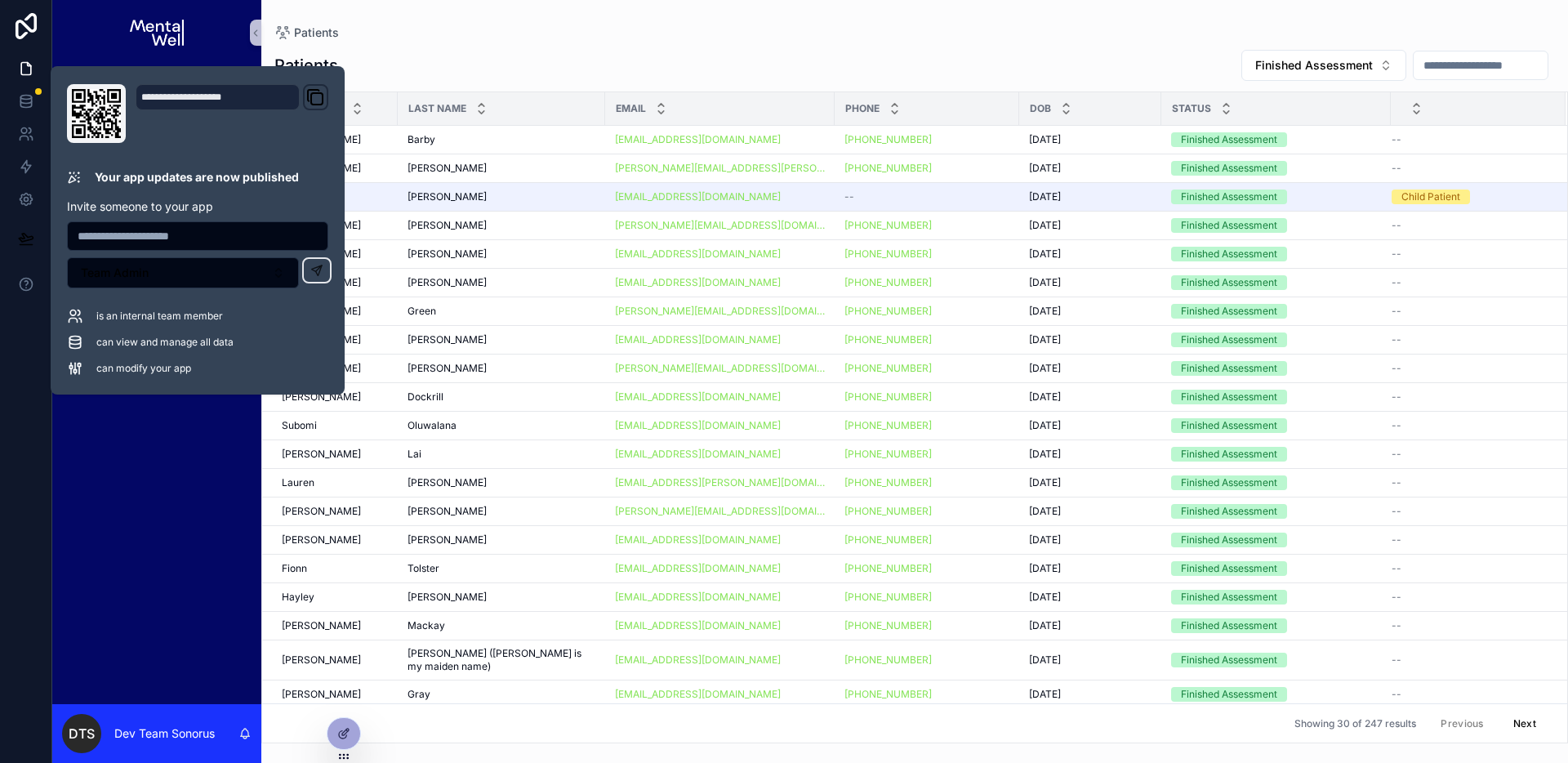
click at [1095, 45] on div "Patients Finished Assessment First Name Last Name Email Phone DOB Status [PERSO…" at bounding box center [915, 390] width 1307 height 703
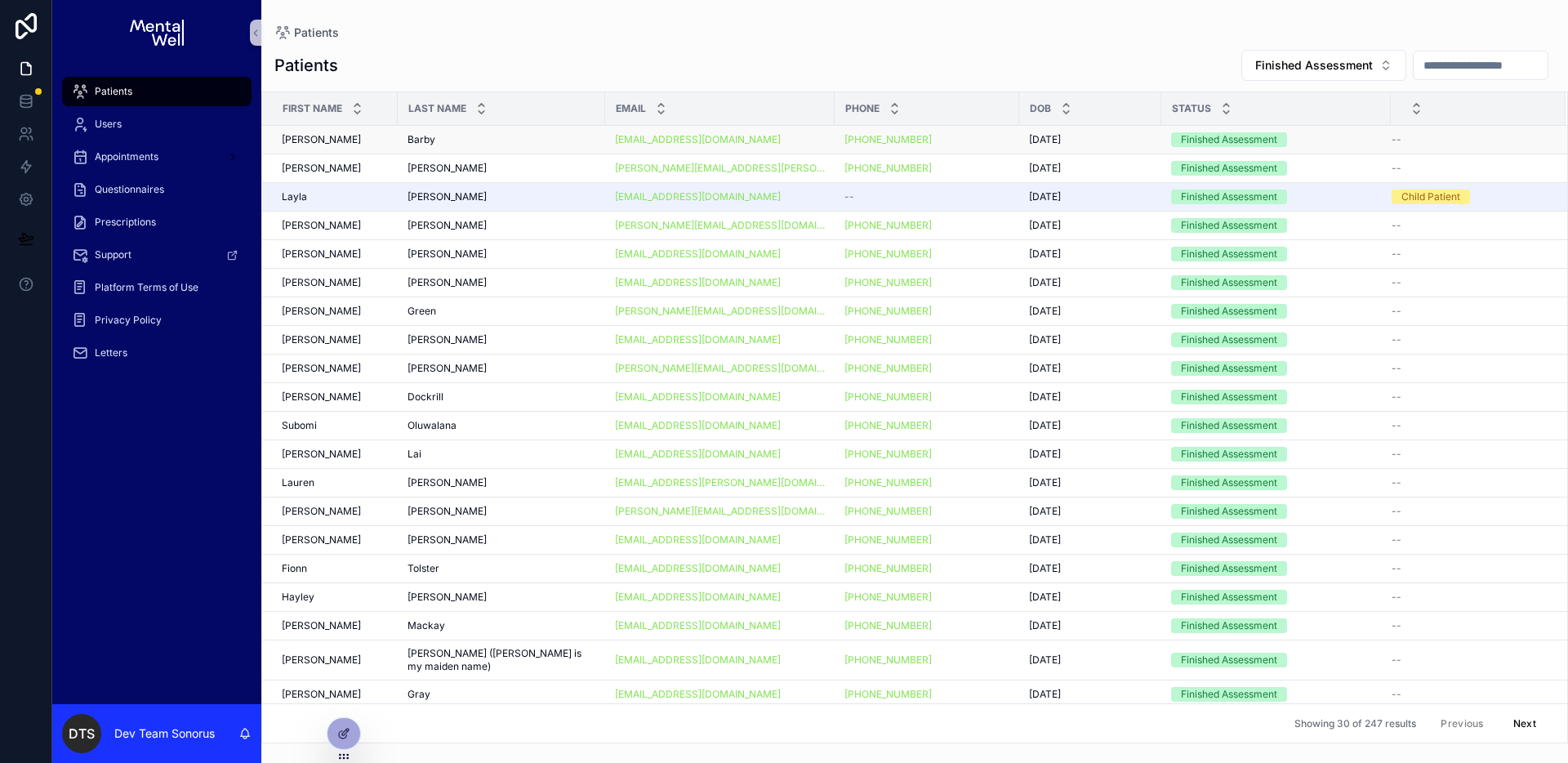
click at [329, 140] on div "[PERSON_NAME] [PERSON_NAME]" at bounding box center [335, 140] width 106 height 13
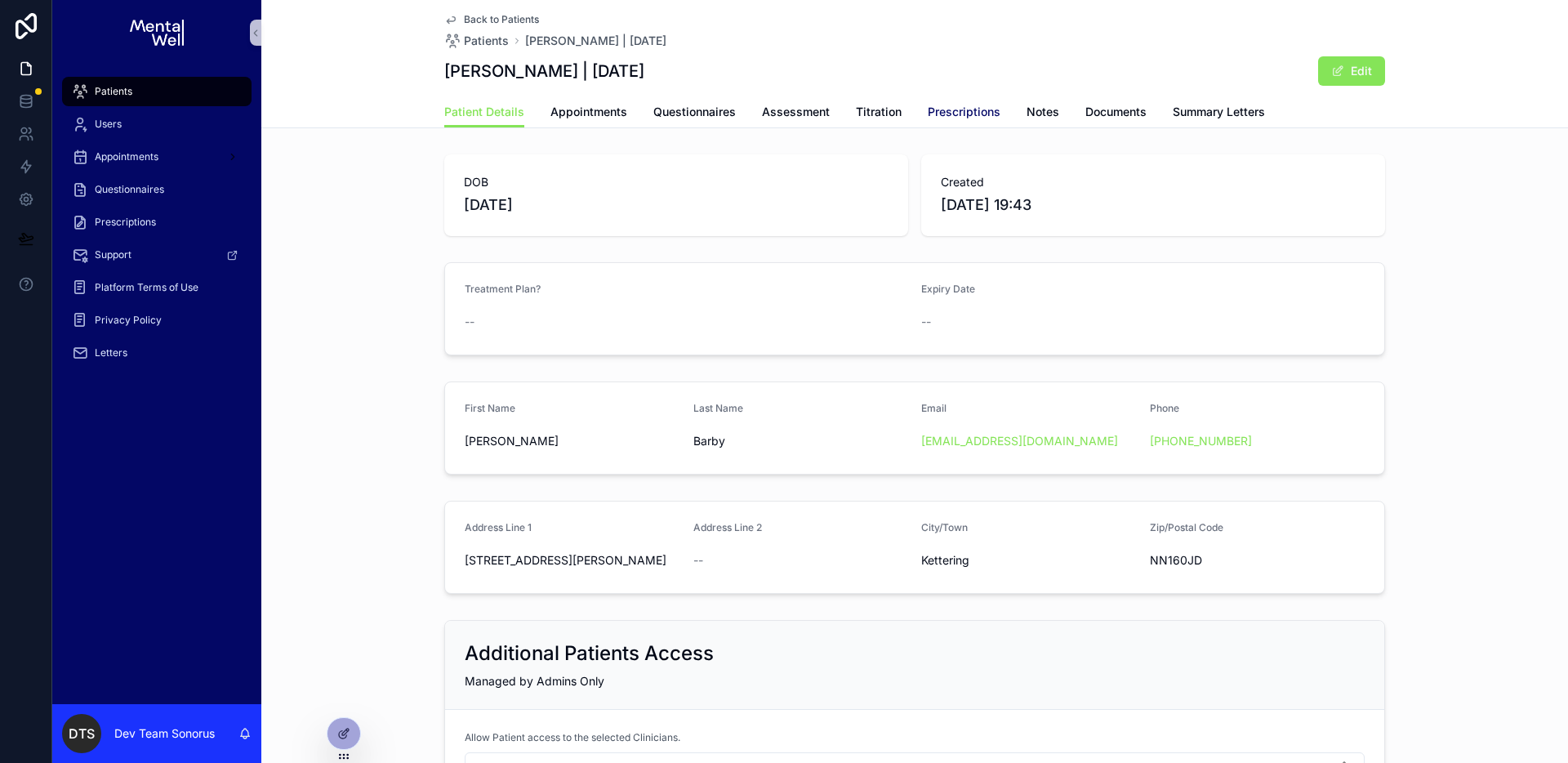
click at [944, 113] on span "Prescriptions" at bounding box center [964, 112] width 73 height 16
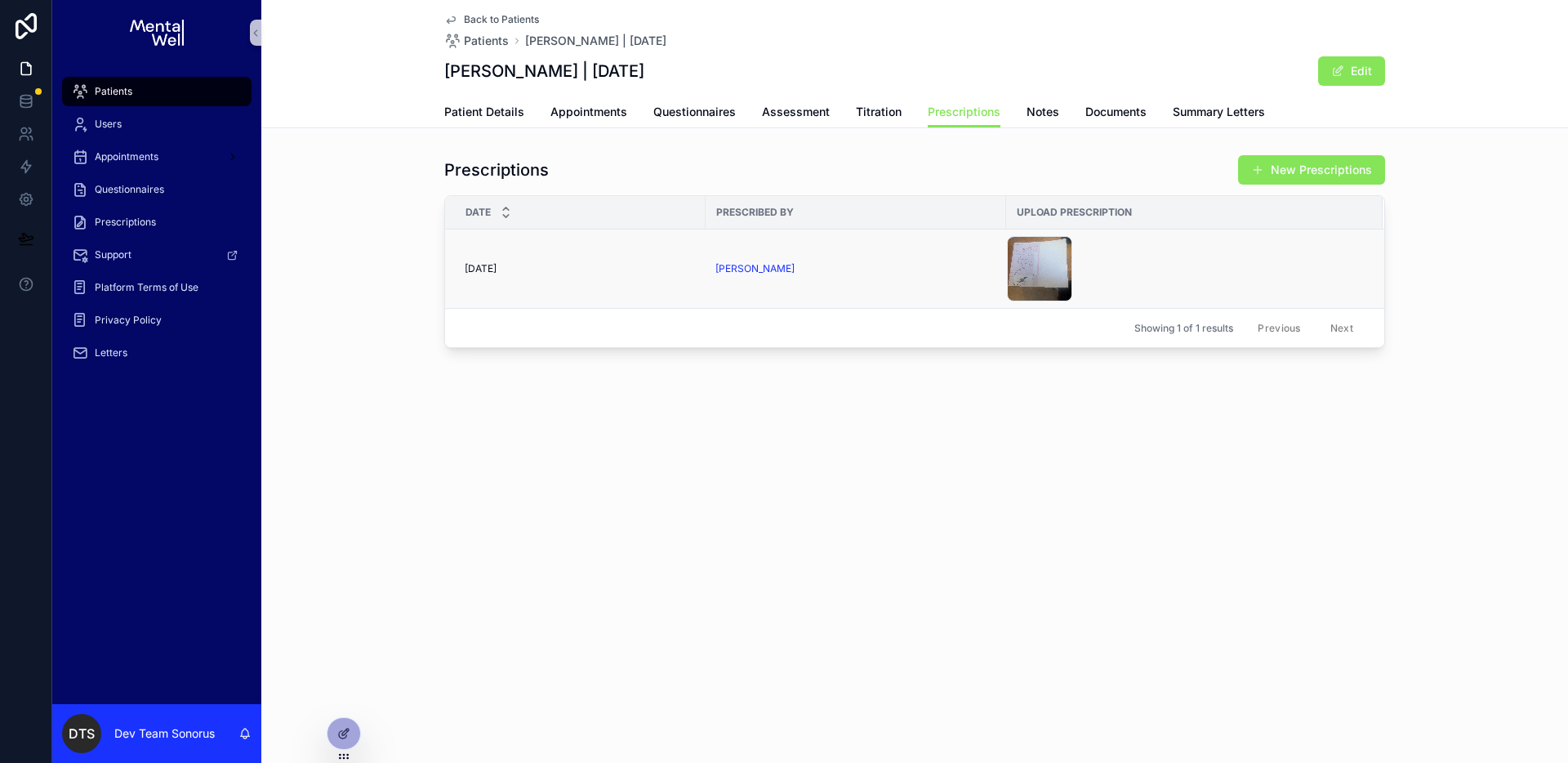
click at [1230, 249] on div "IMG_1292 .jpg" at bounding box center [1185, 268] width 356 height 65
